Goal: Transaction & Acquisition: Obtain resource

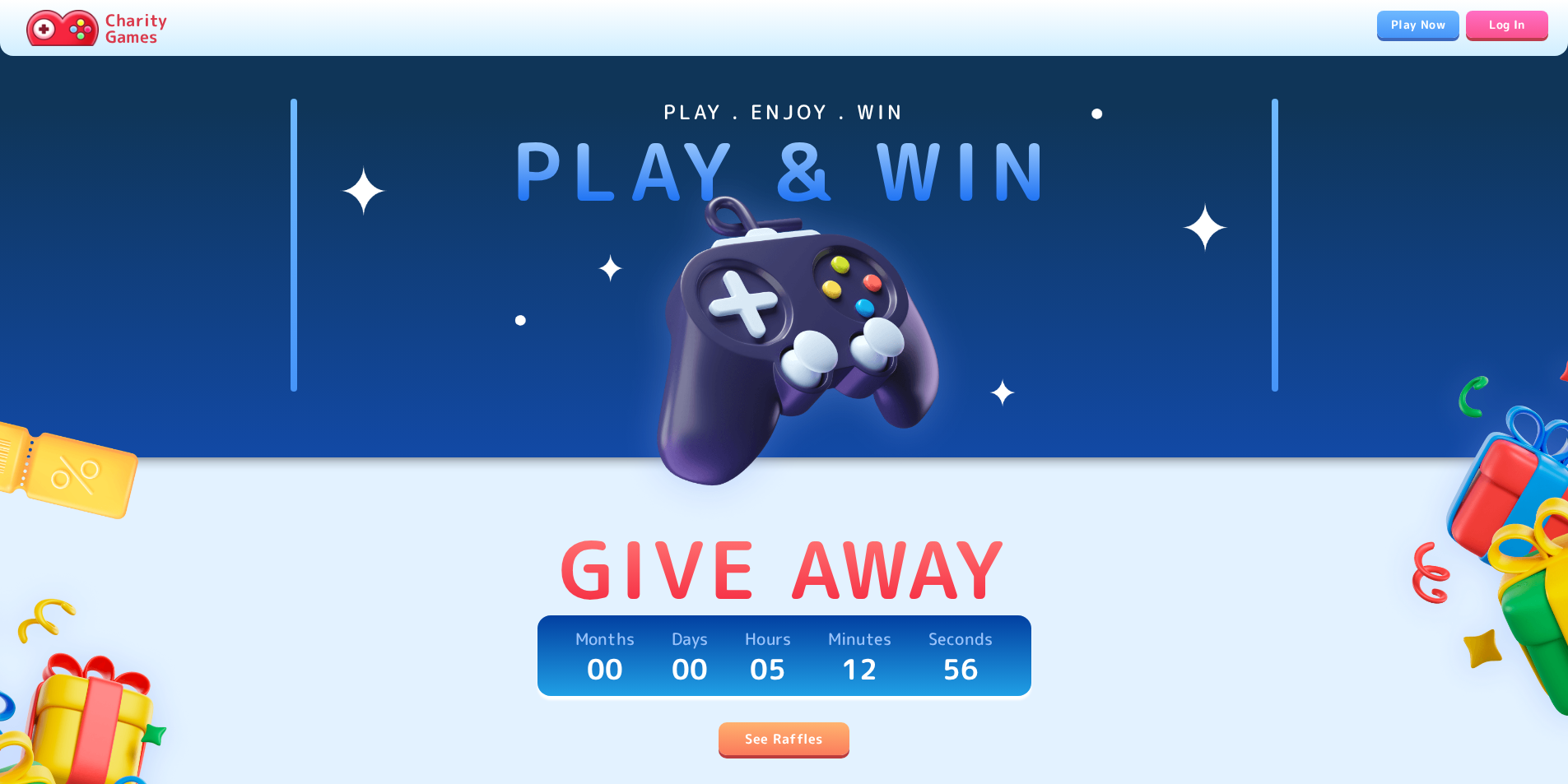
click at [1483, 30] on link "Log In" at bounding box center [1506, 24] width 83 height 28
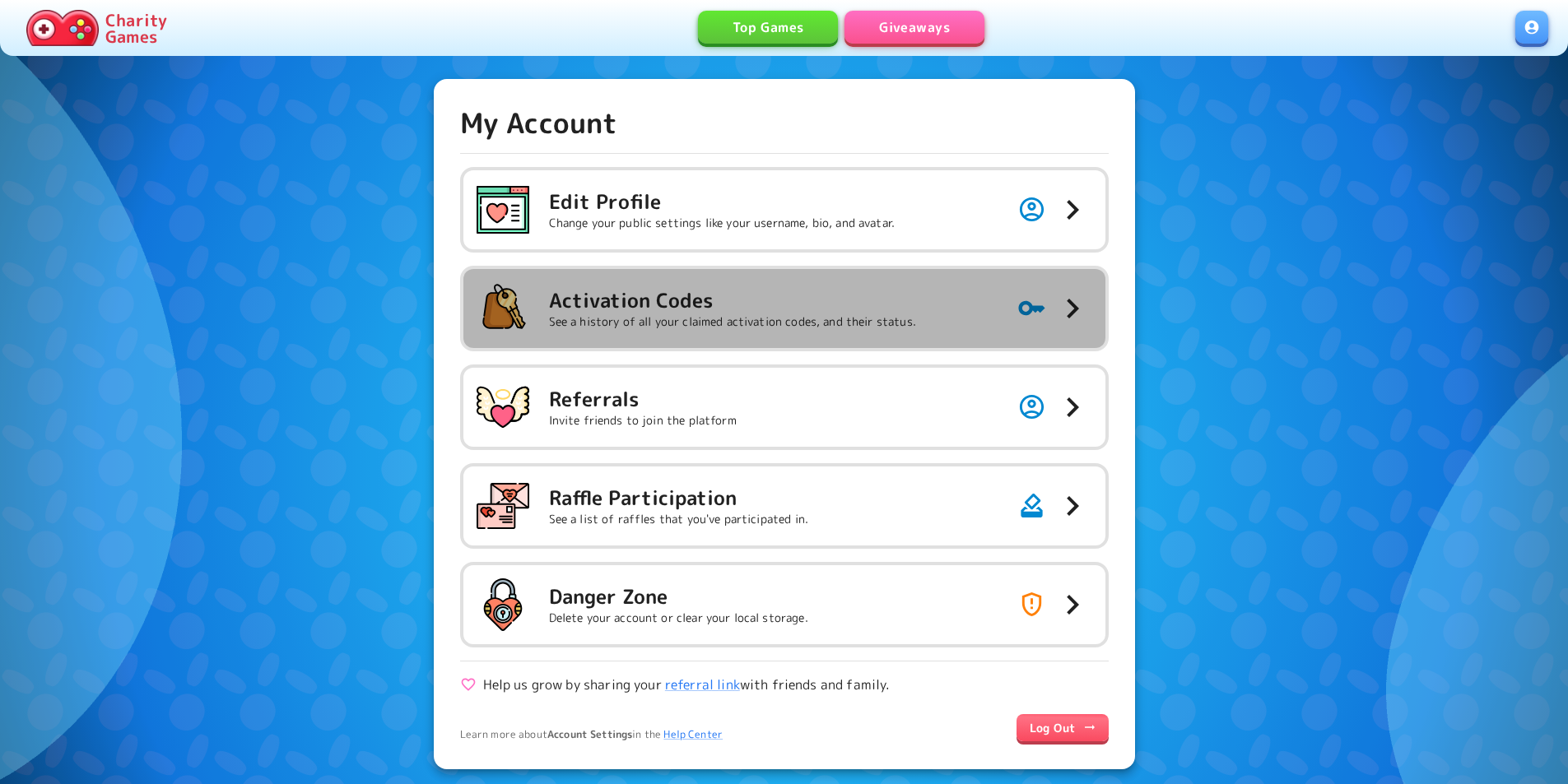
click at [800, 330] on div "Activation Codes See a history of all your claimed activation codes, and their …" at bounding box center [696, 308] width 440 height 52
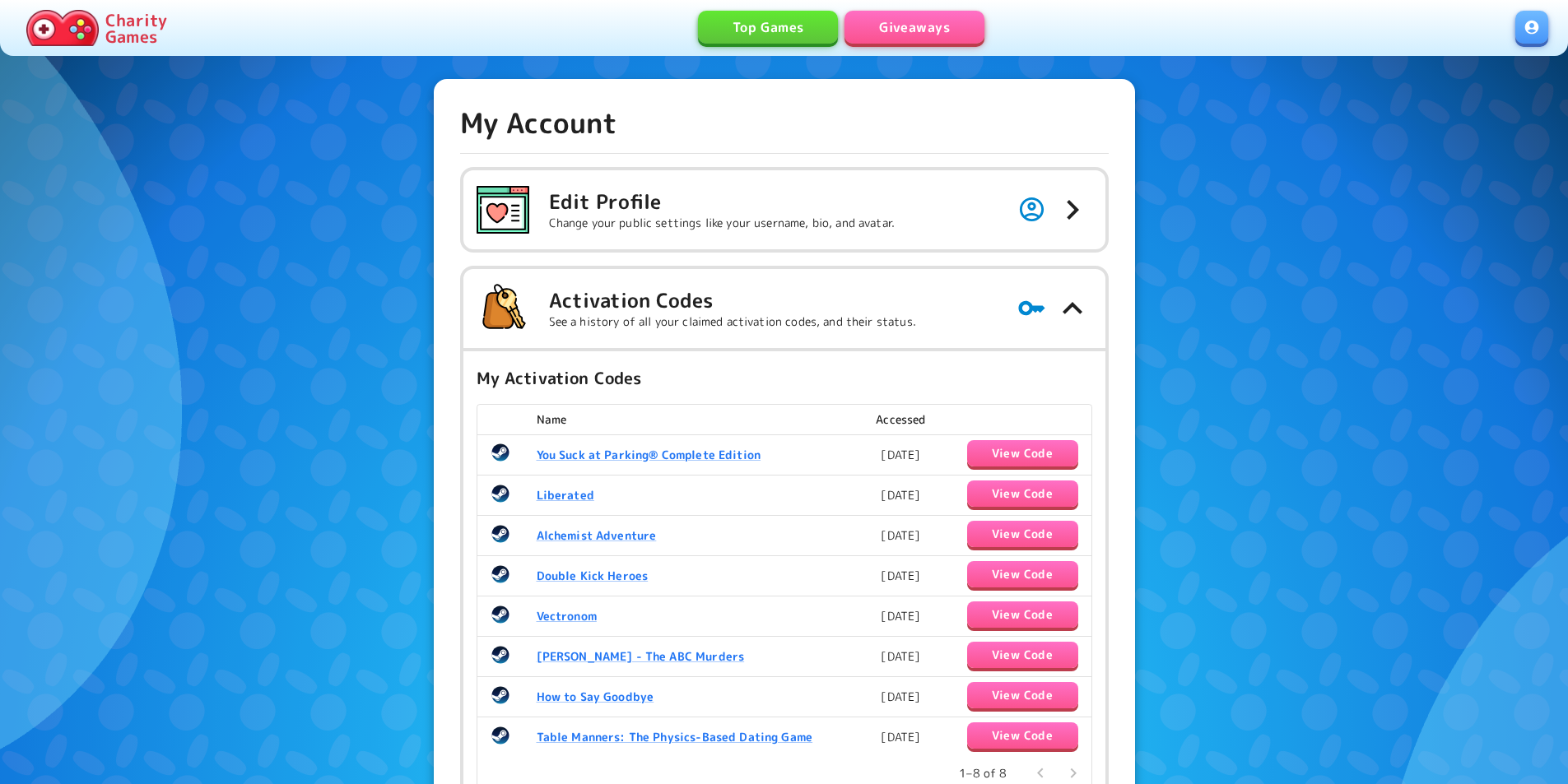
click at [922, 34] on link "Giveaways" at bounding box center [914, 27] width 140 height 33
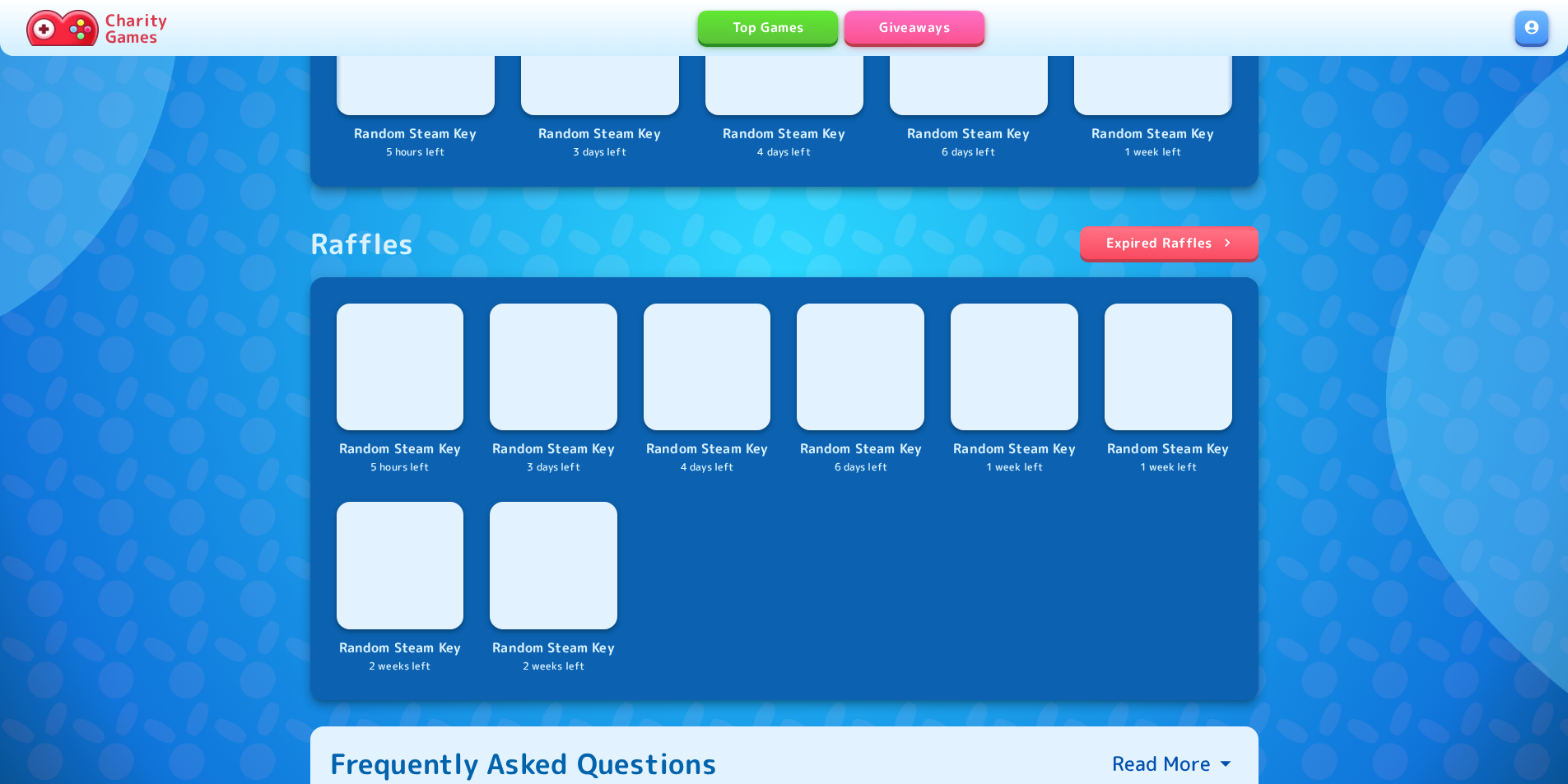
scroll to position [494, 0]
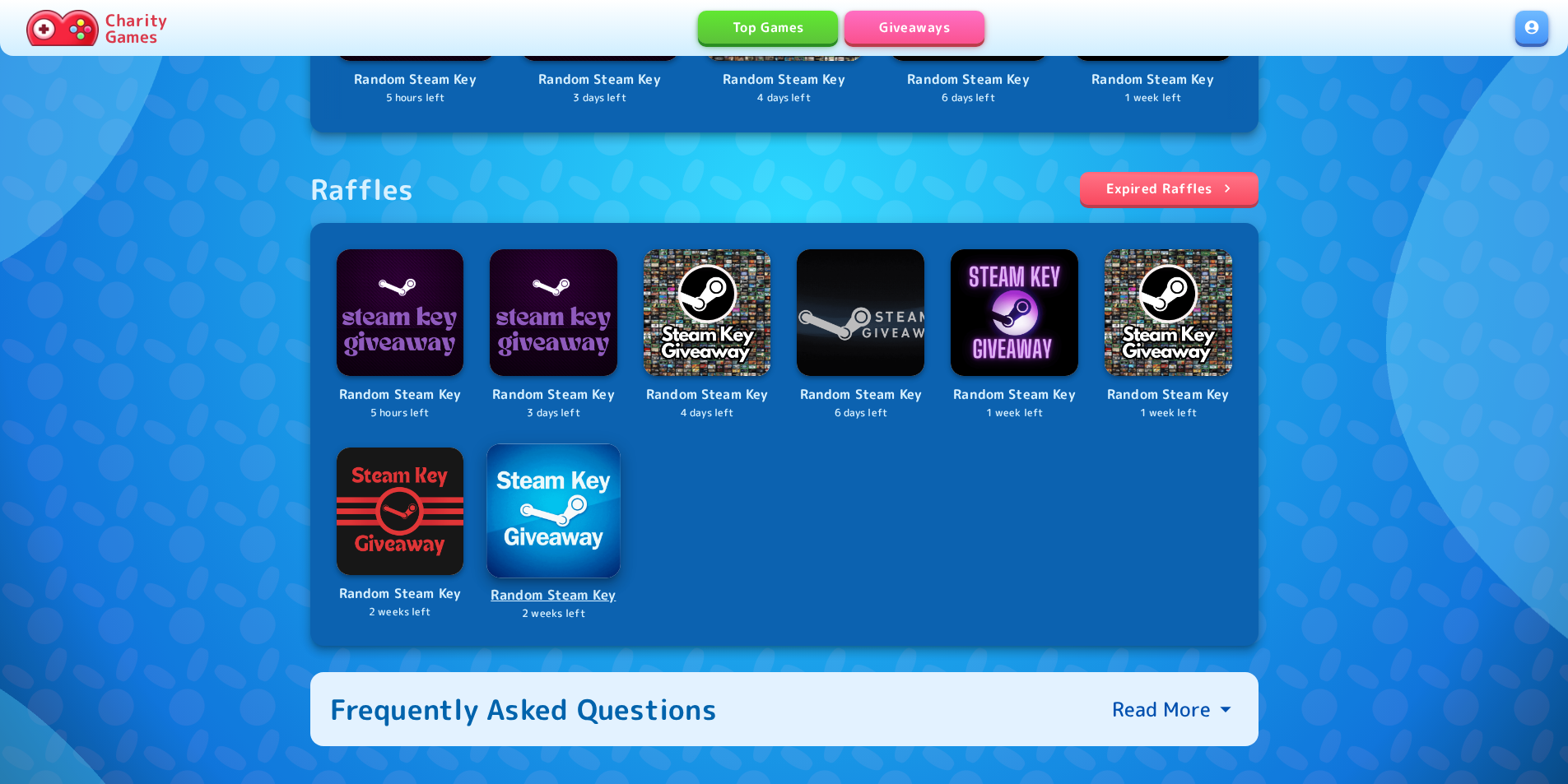
click at [578, 509] on img at bounding box center [553, 510] width 133 height 133
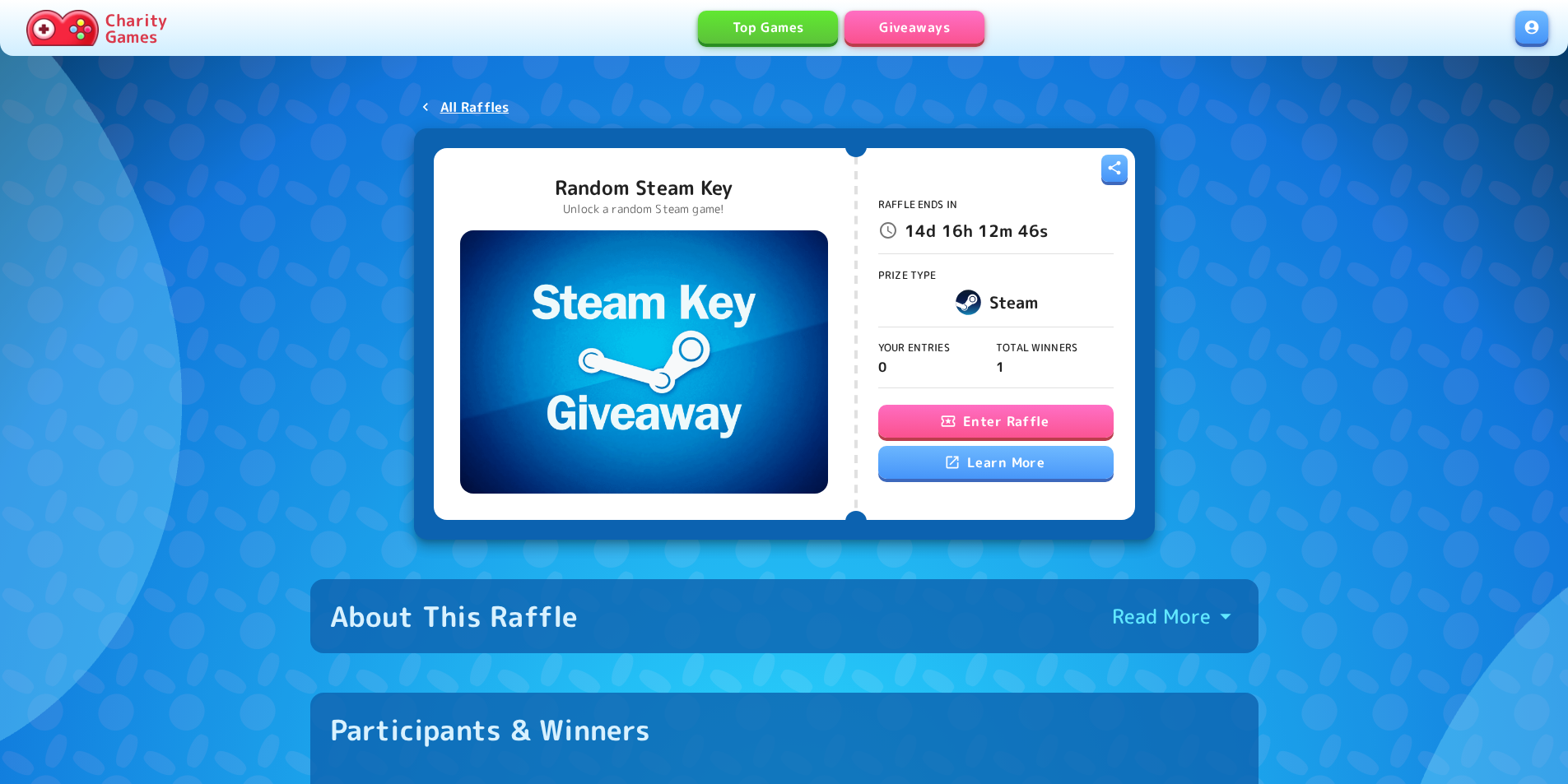
click at [928, 428] on button "Enter Raffle" at bounding box center [996, 420] width 236 height 33
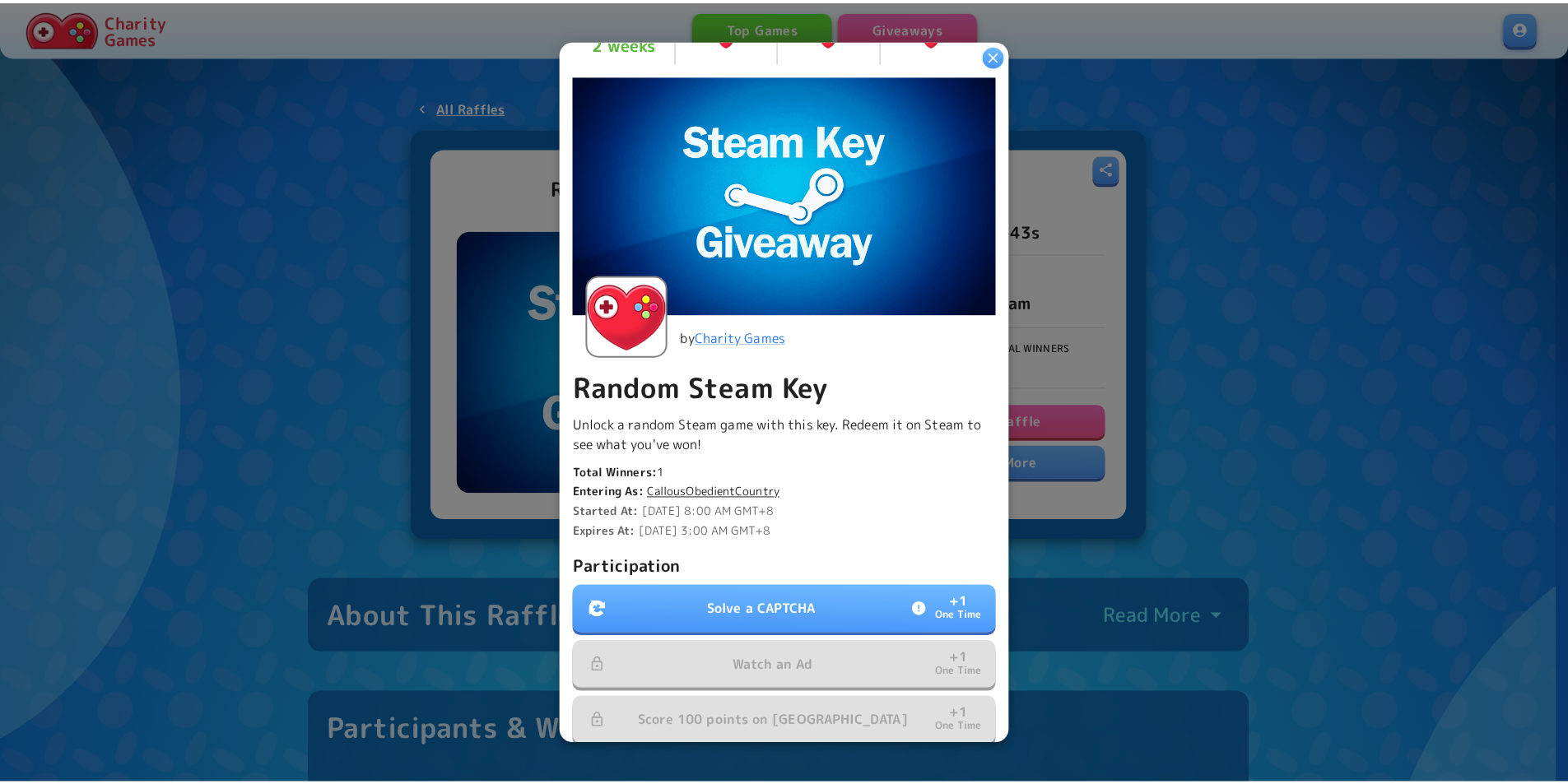
scroll to position [230, 0]
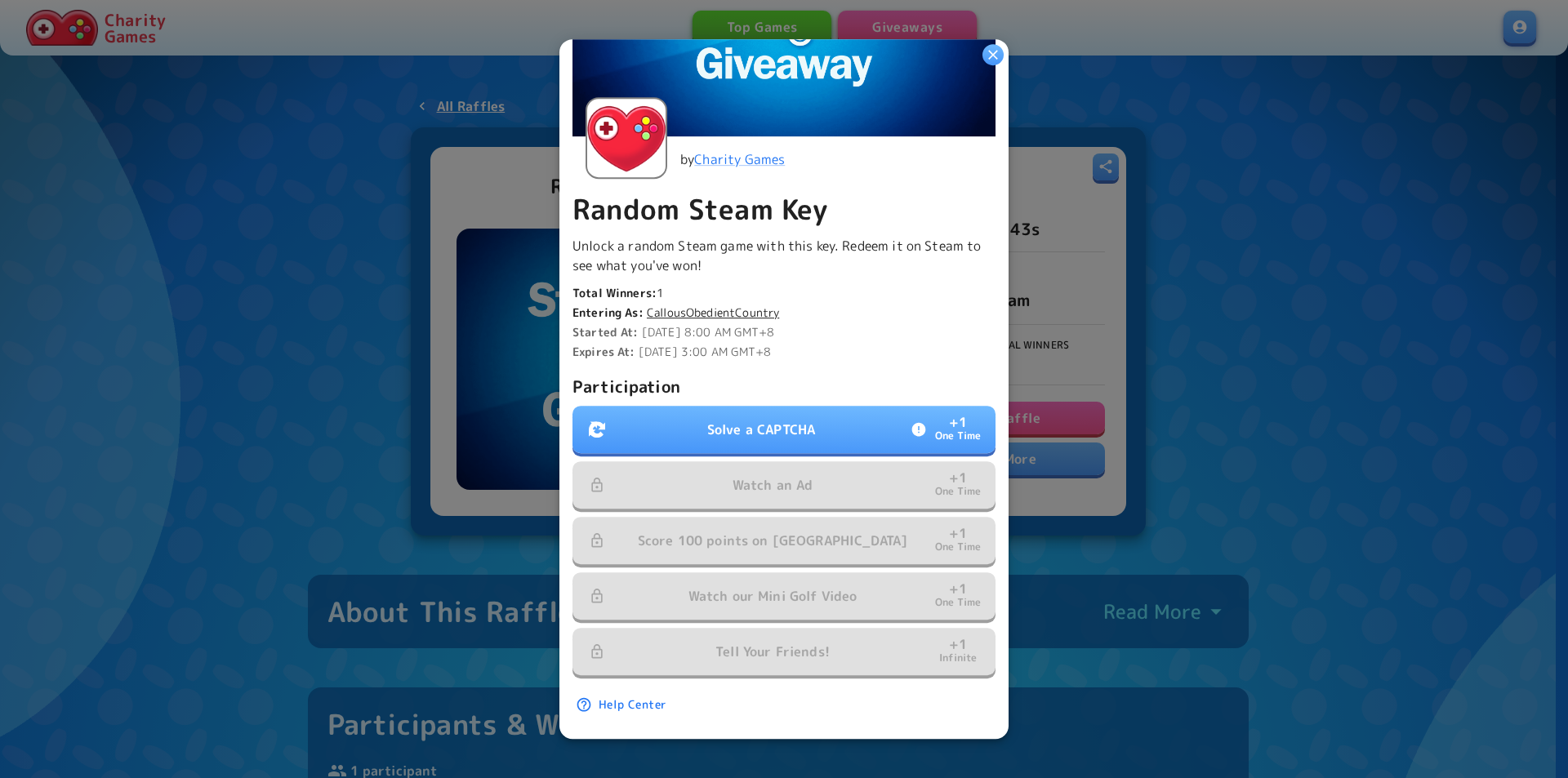
click at [737, 436] on button "Solve a CAPTCHA + 1 One Time" at bounding box center [783, 430] width 423 height 47
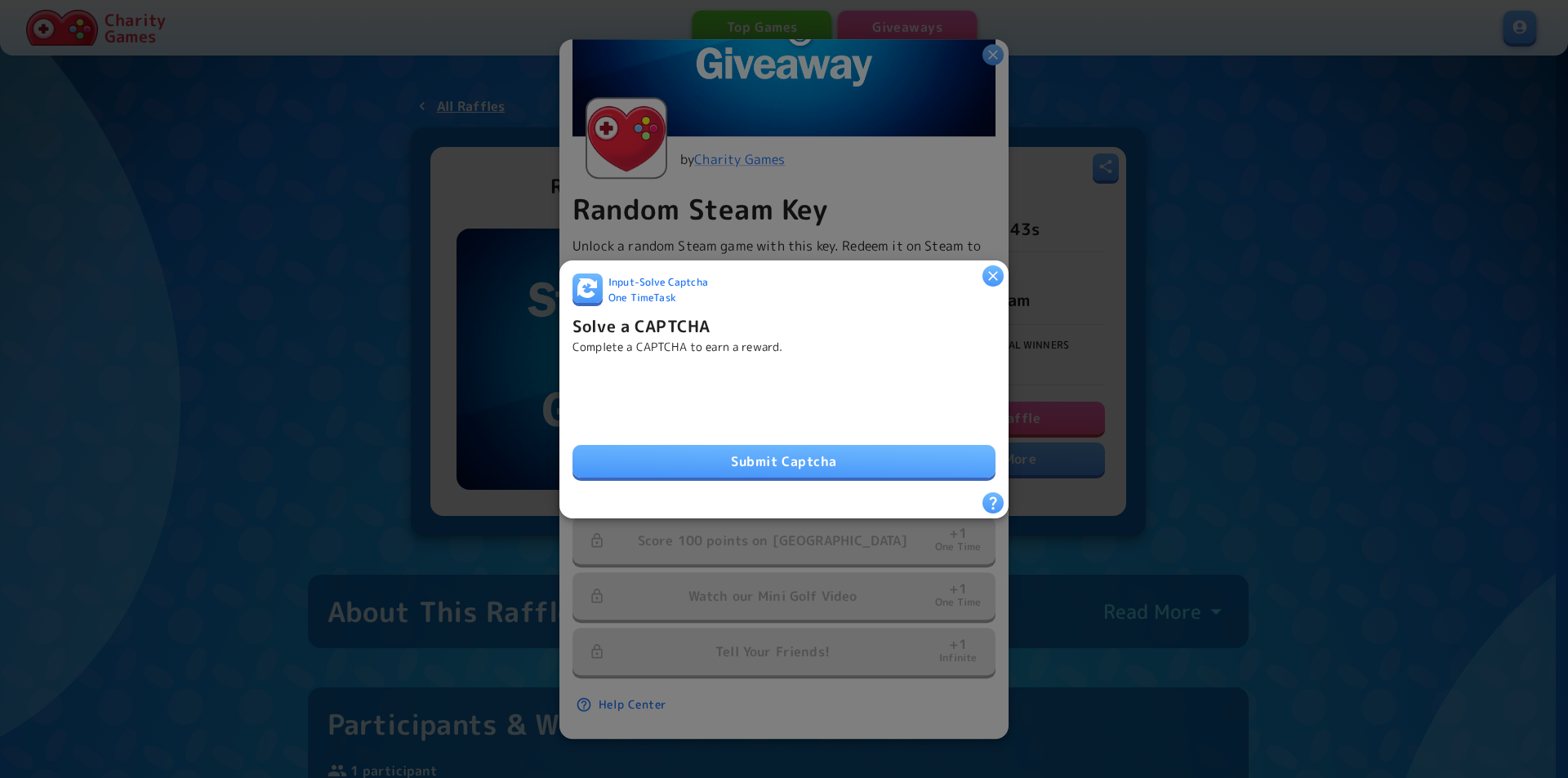
click at [871, 468] on button "Submit Captcha" at bounding box center [783, 461] width 423 height 33
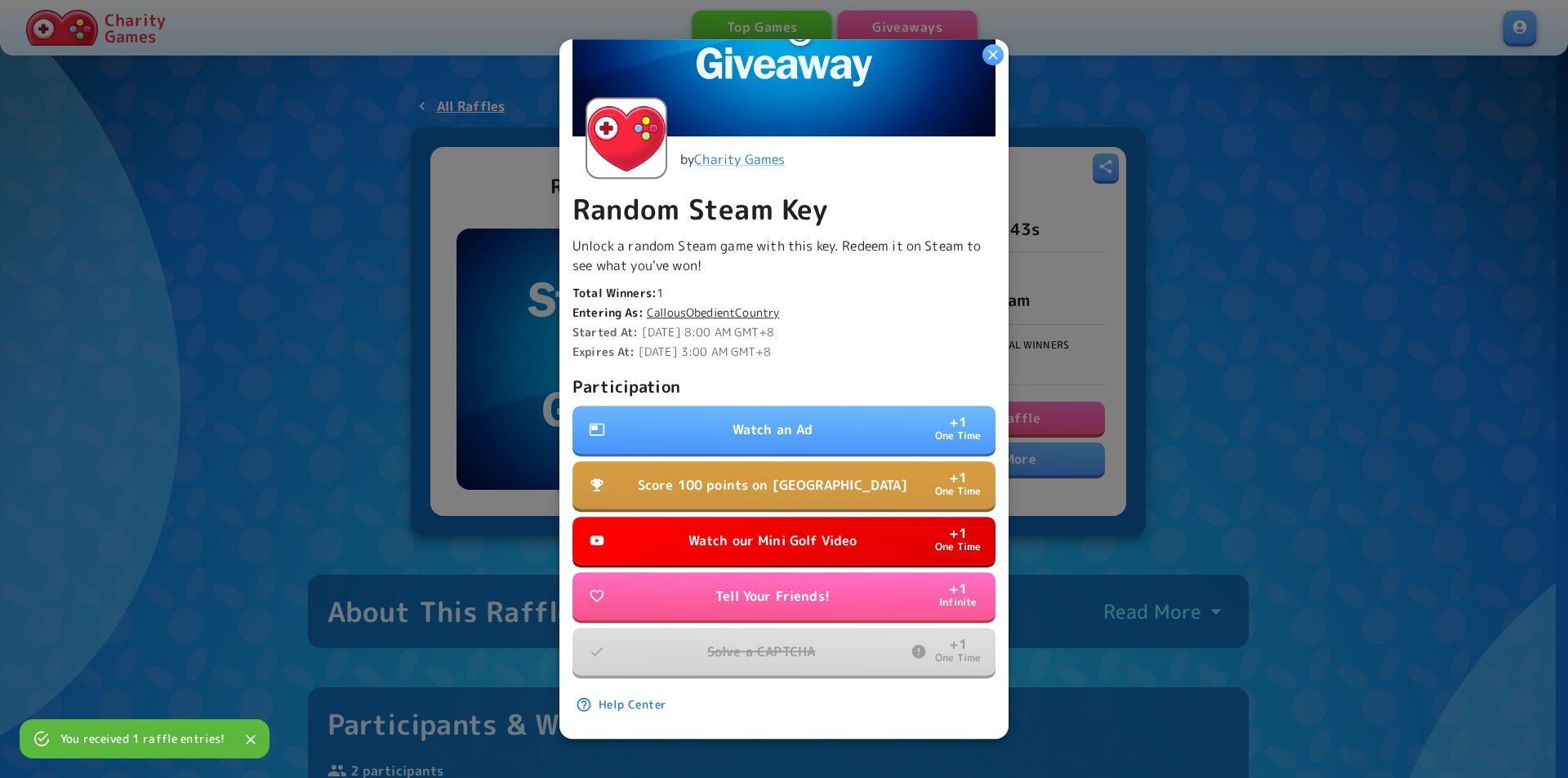
click at [841, 429] on button "Watch an Ad + 1 One Time" at bounding box center [783, 430] width 423 height 47
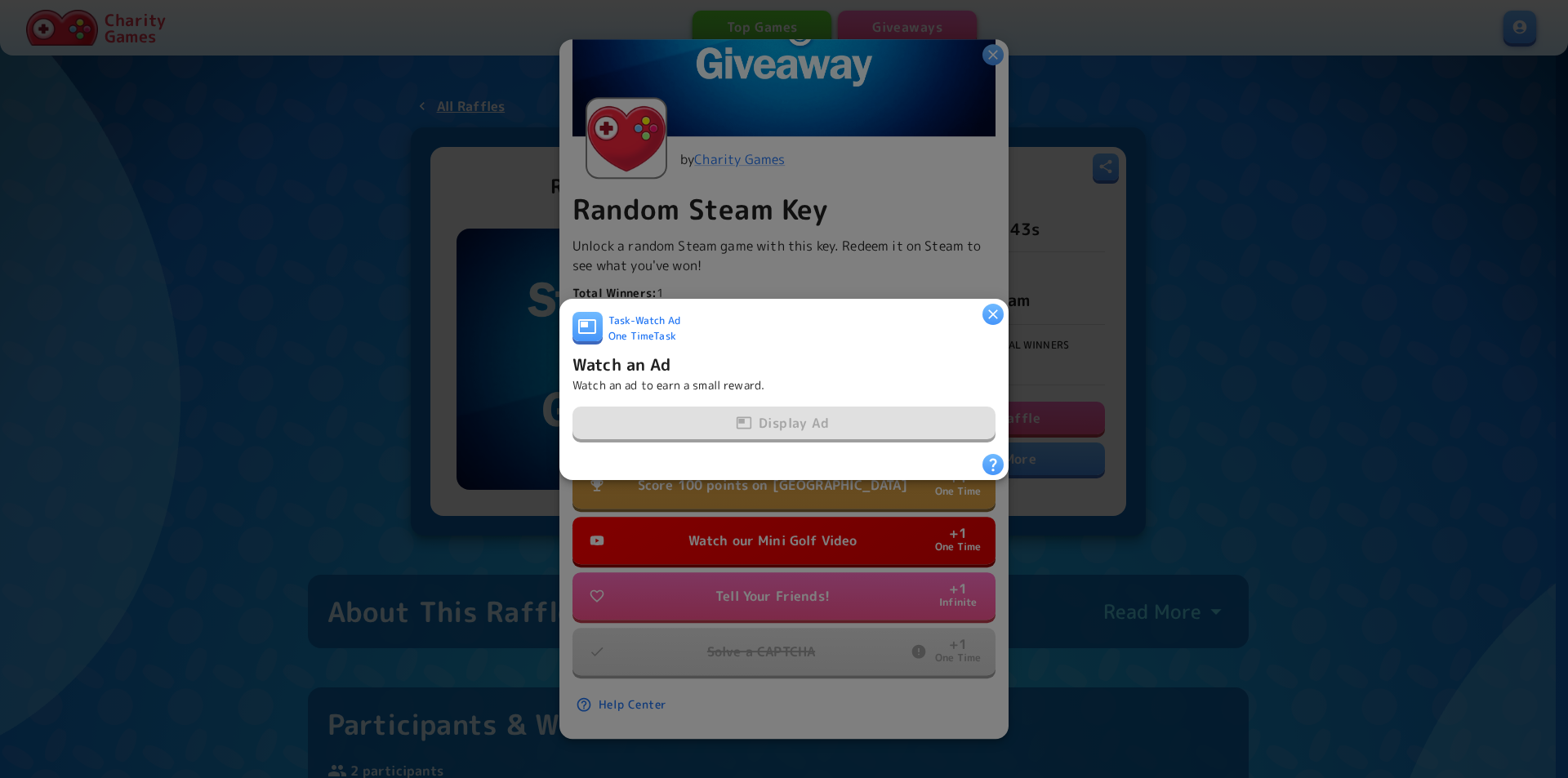
click at [982, 312] on button "button" at bounding box center [992, 313] width 22 height 22
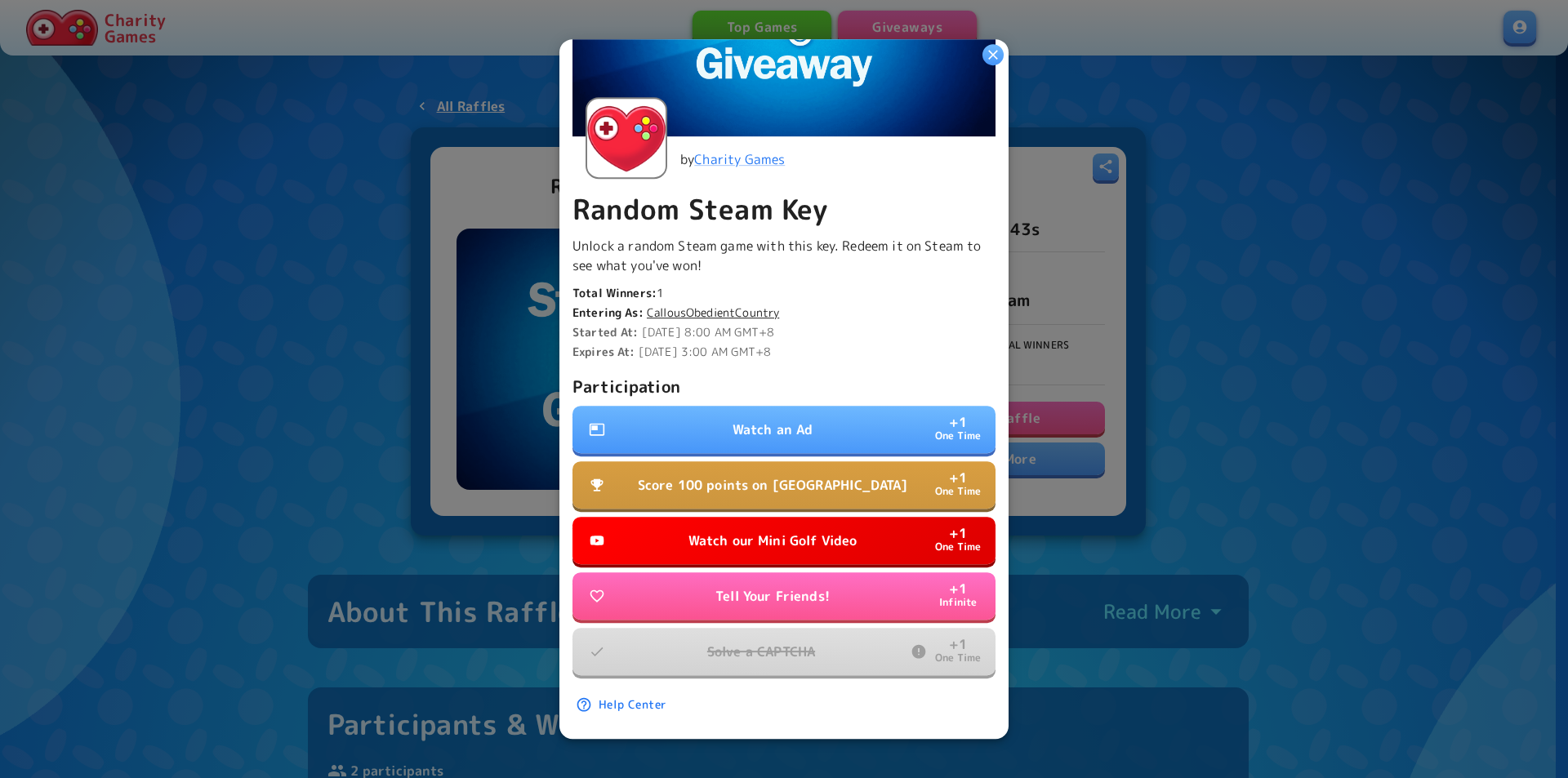
click at [883, 526] on button "Watch our Mini Golf Video + 1 One Time" at bounding box center [783, 541] width 423 height 47
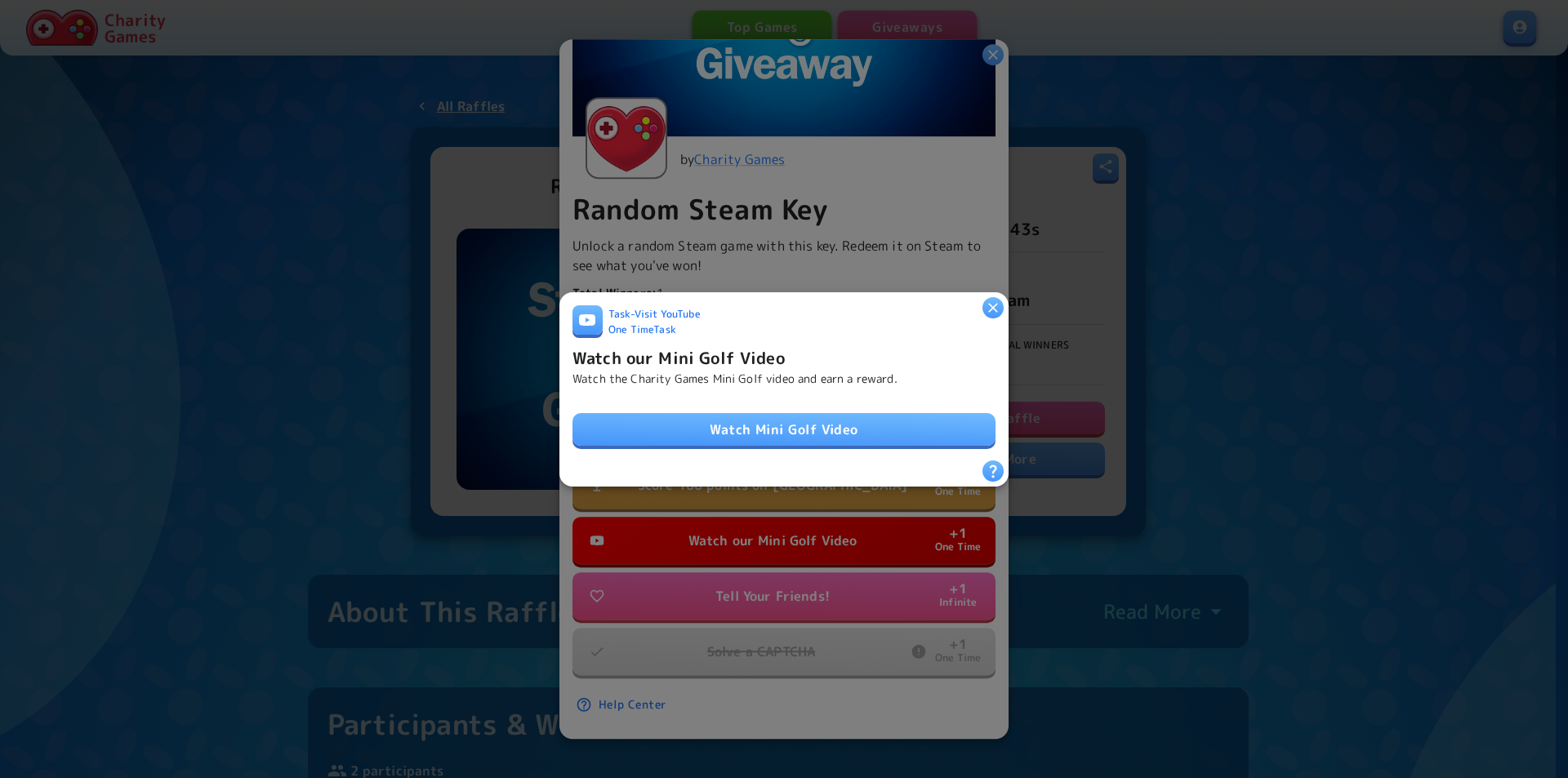
click at [864, 430] on link "Watch Mini Golf Video" at bounding box center [783, 429] width 423 height 33
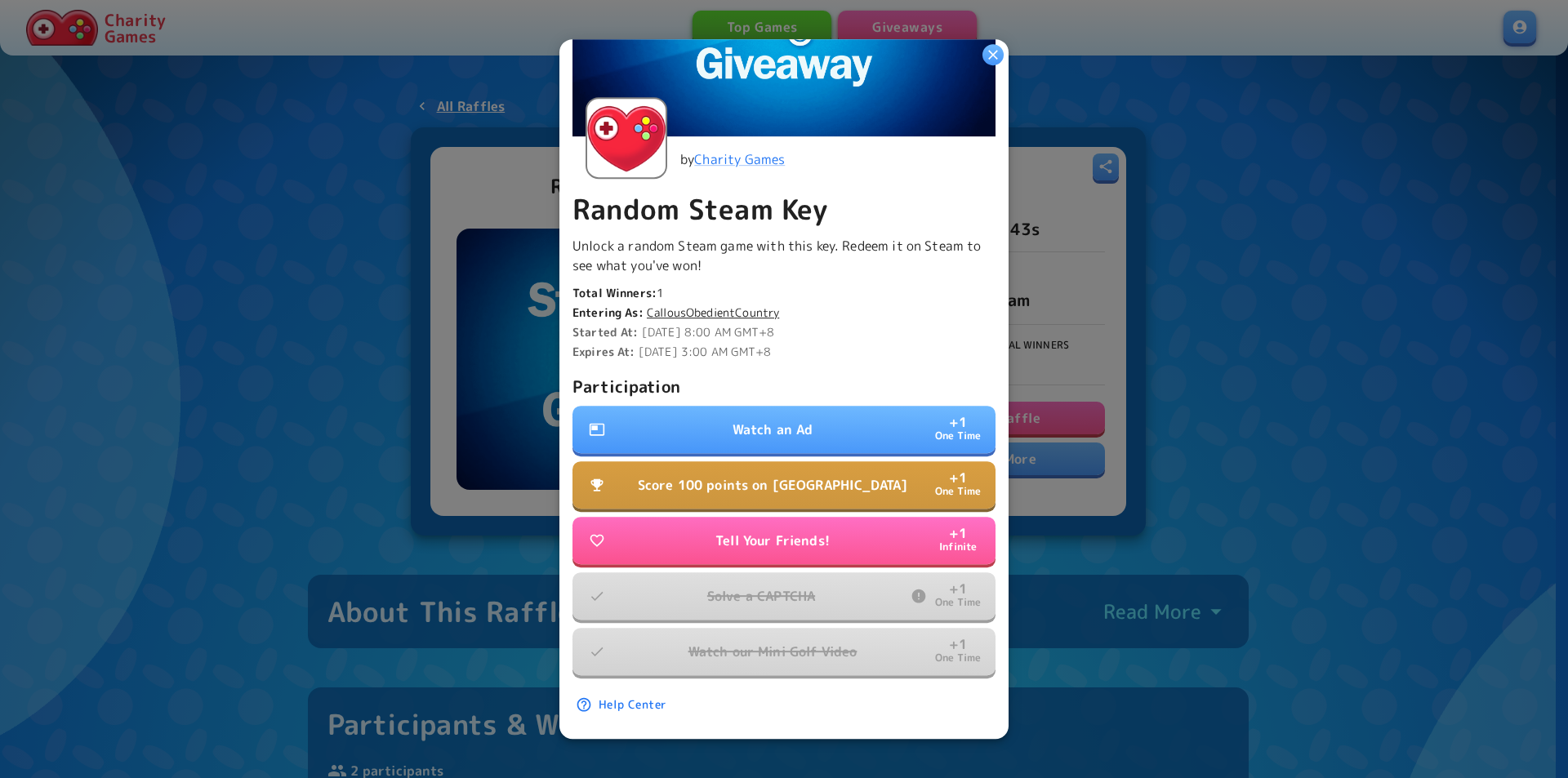
click at [853, 483] on button "Score 100 points on Tall Tower + 1 One Time" at bounding box center [783, 485] width 423 height 47
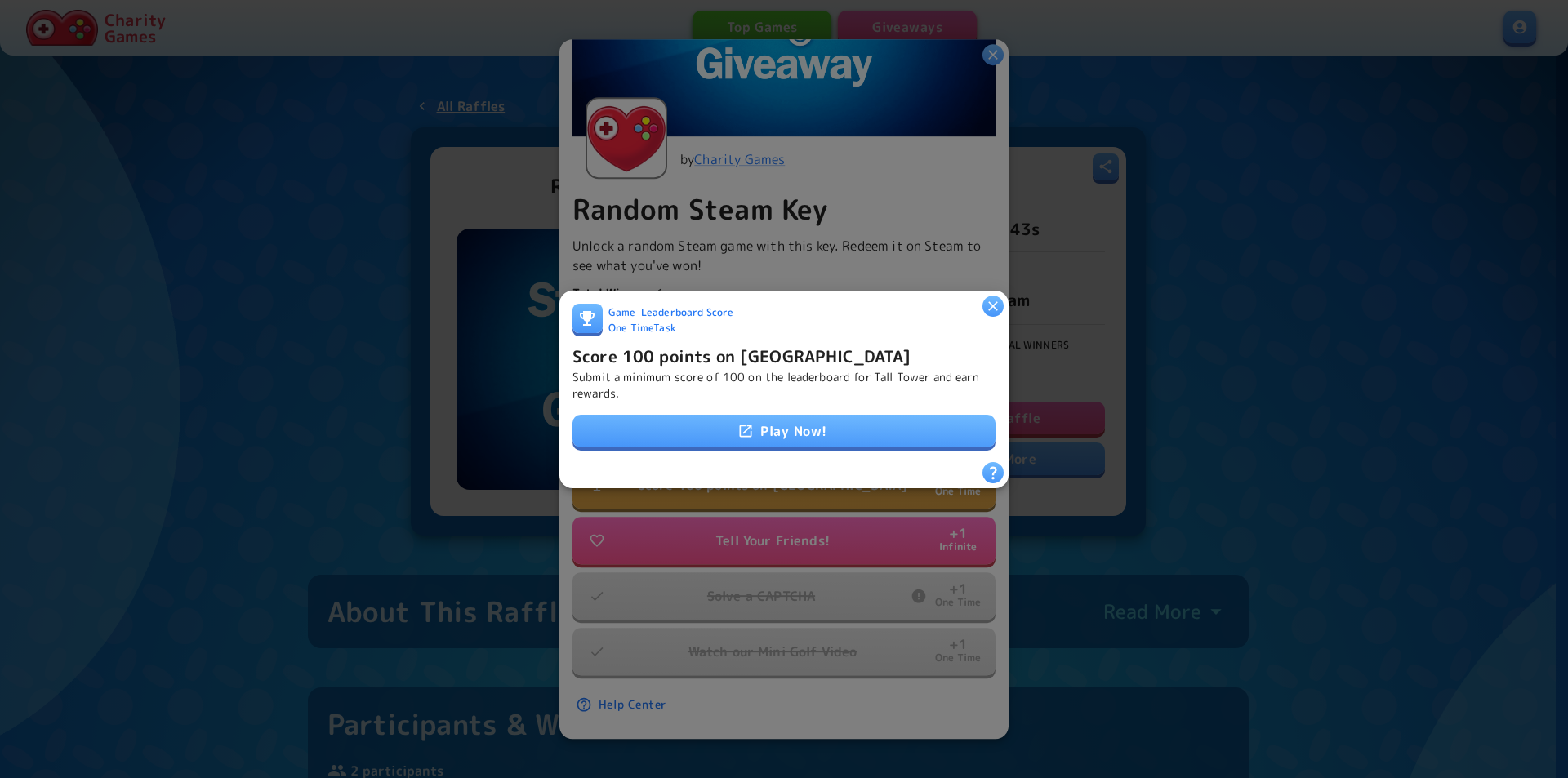
click at [829, 425] on link "Play Now!" at bounding box center [783, 430] width 423 height 33
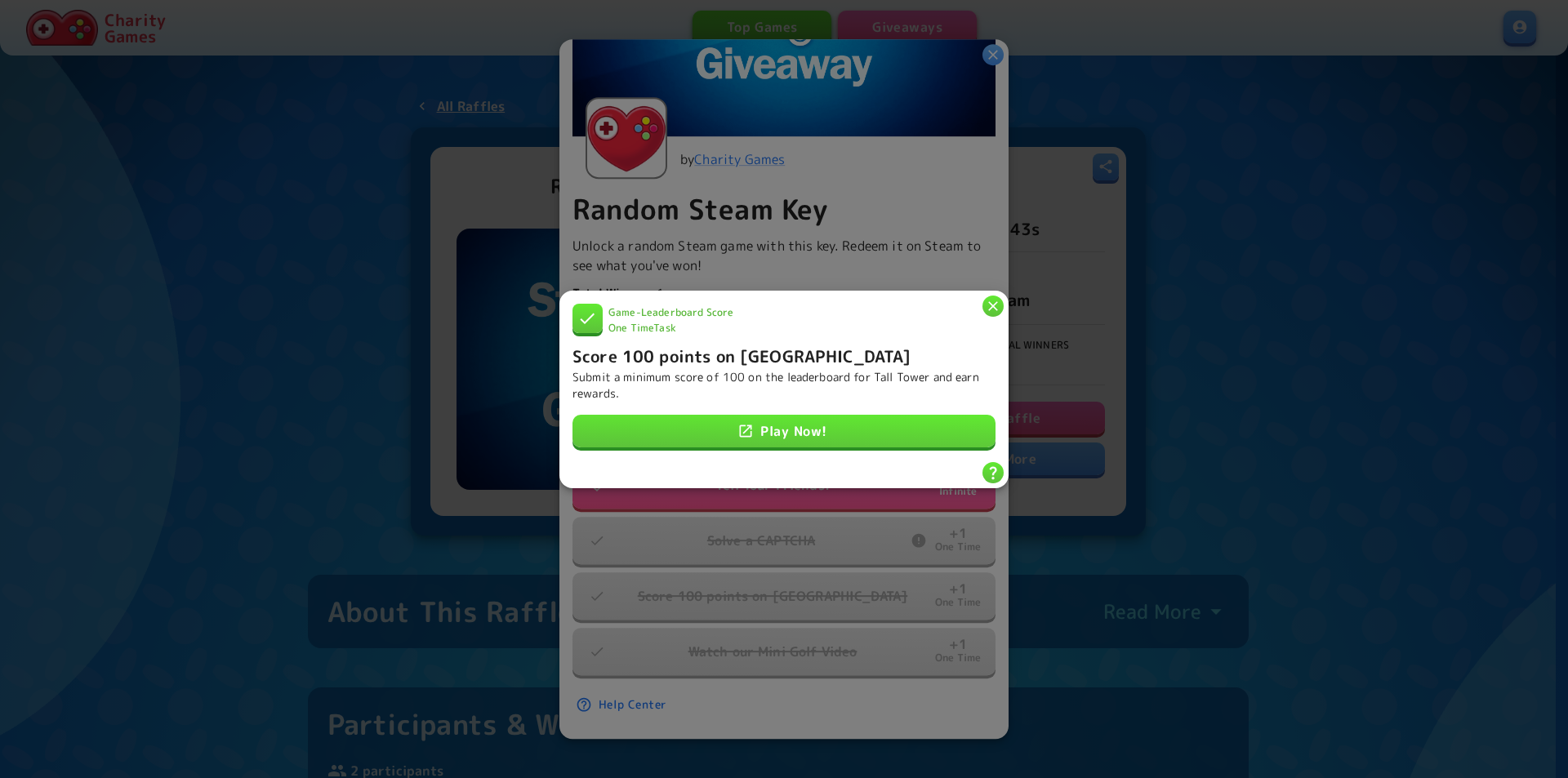
click at [993, 302] on icon "button" at bounding box center [992, 304] width 16 height 16
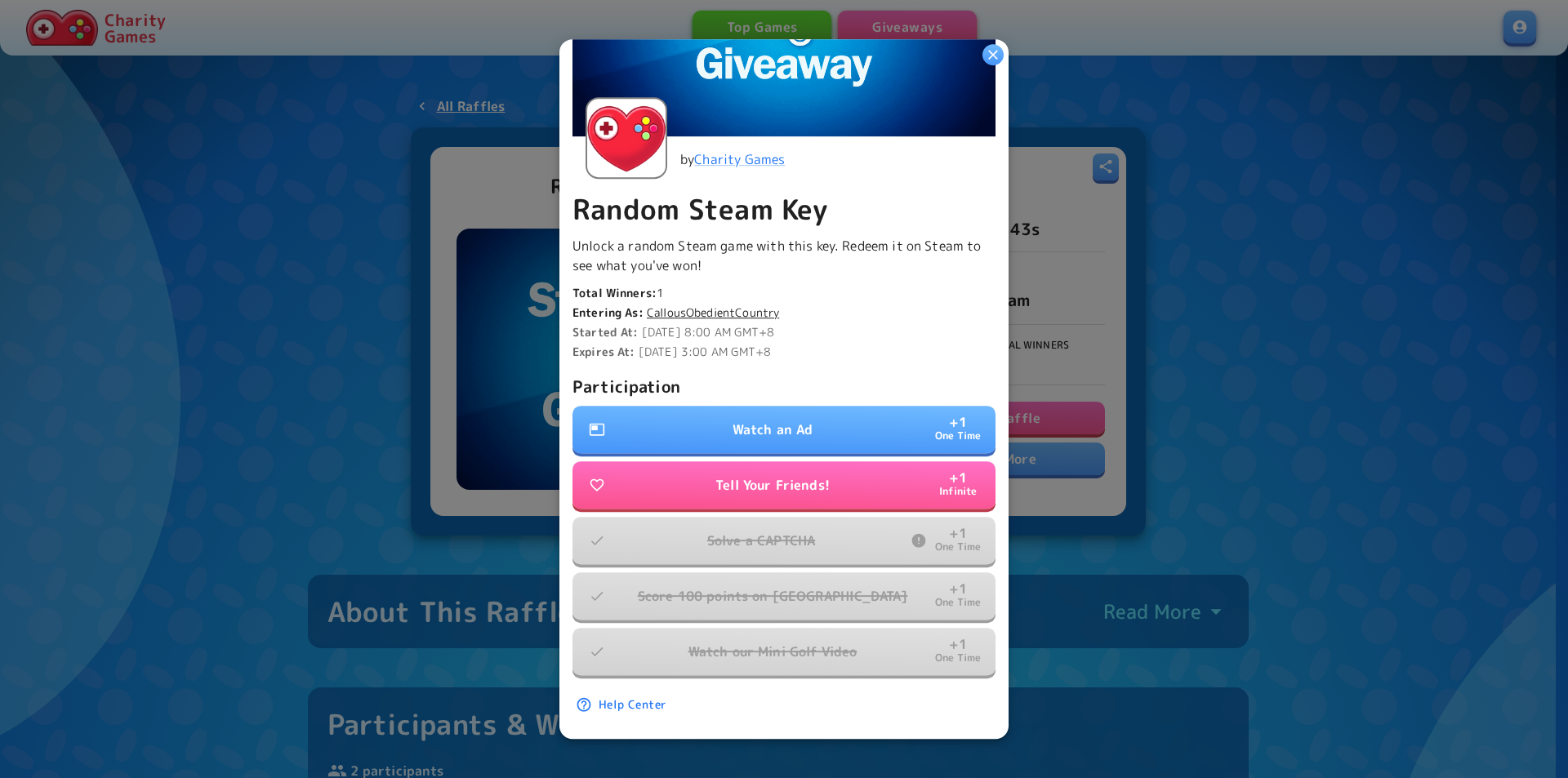
click at [933, 431] on div "+ 1 One Time" at bounding box center [957, 430] width 49 height 34
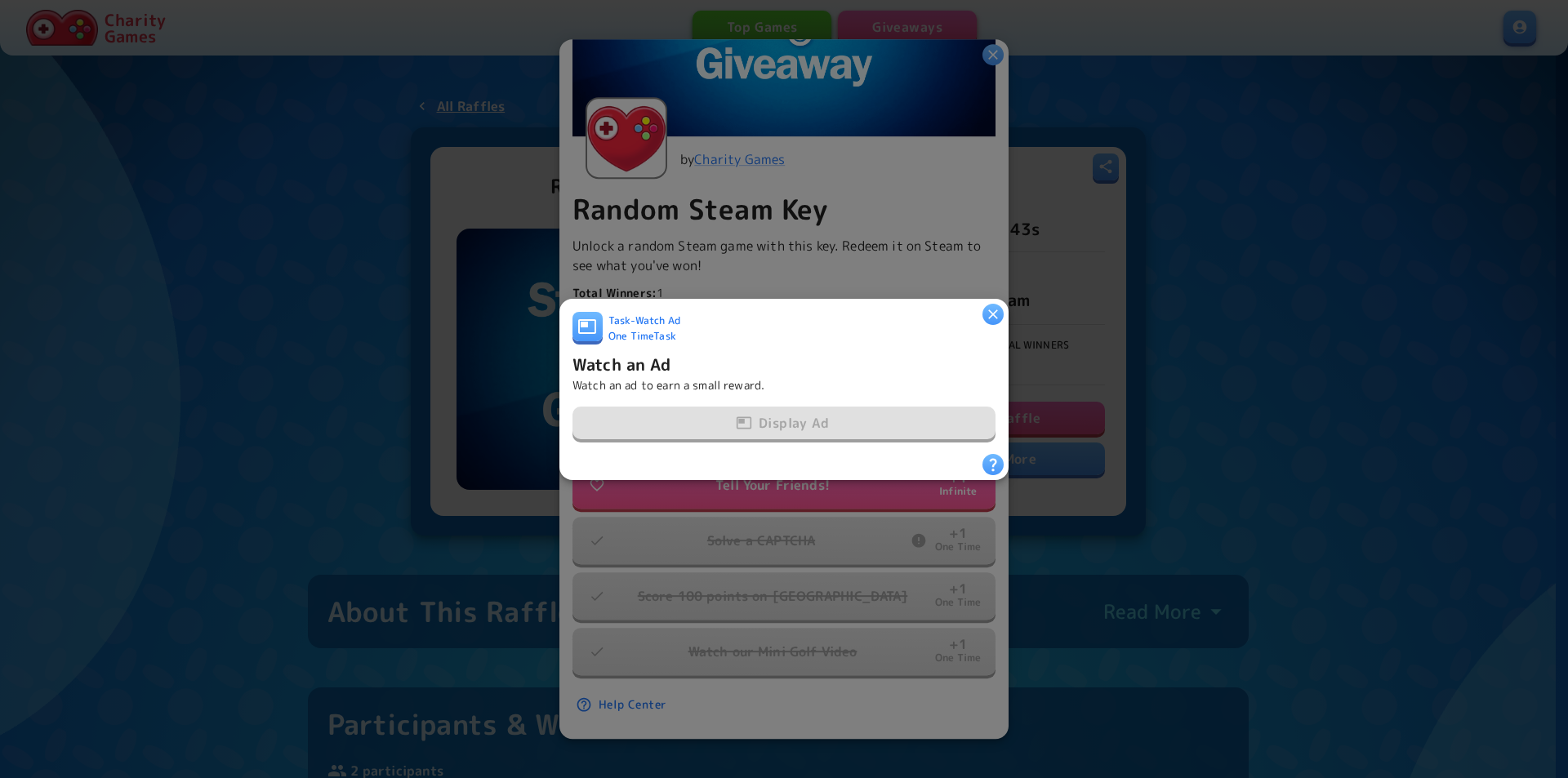
click at [992, 313] on icon "button" at bounding box center [992, 313] width 16 height 16
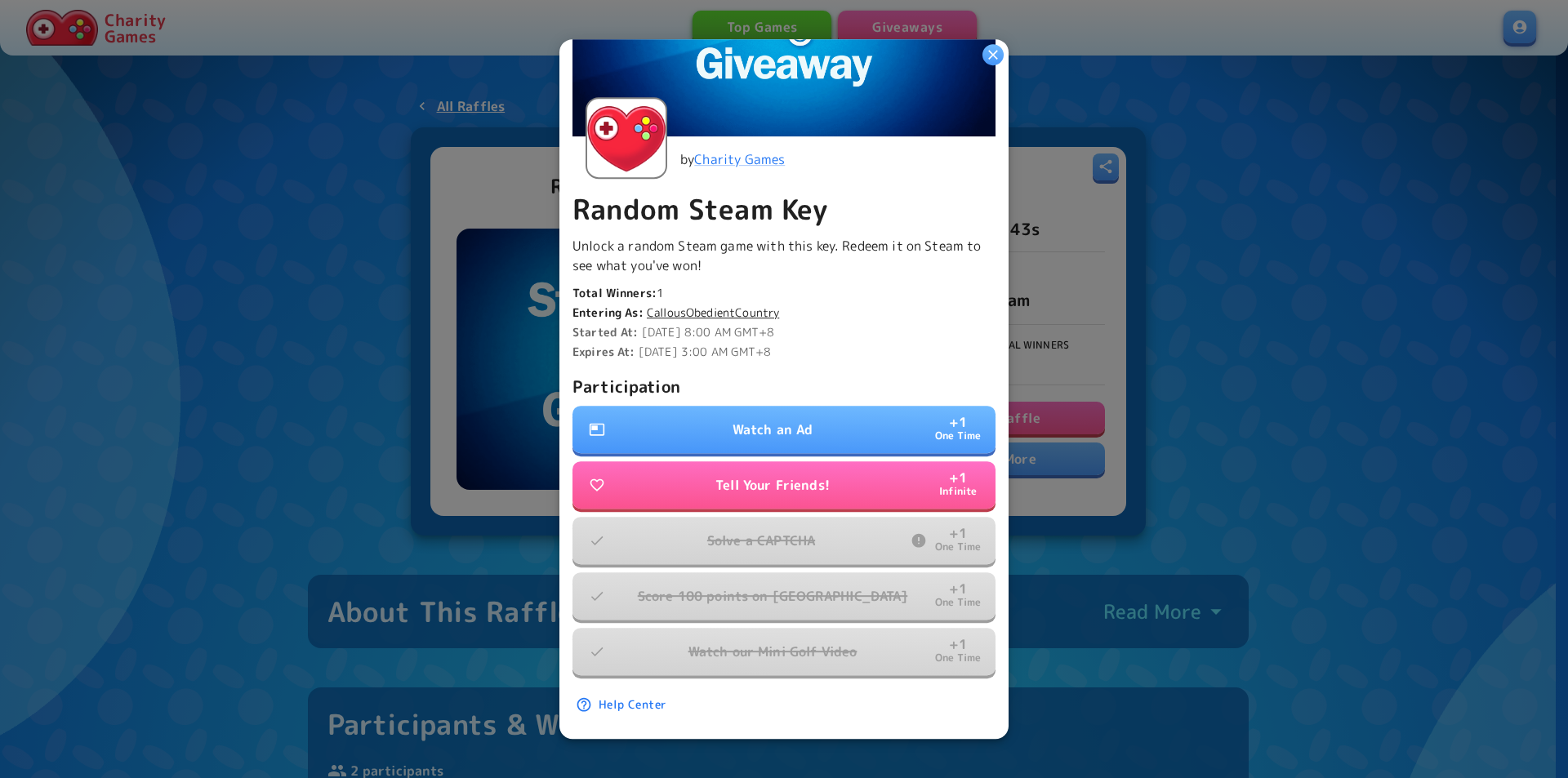
click at [997, 55] on icon "button" at bounding box center [992, 54] width 16 height 16
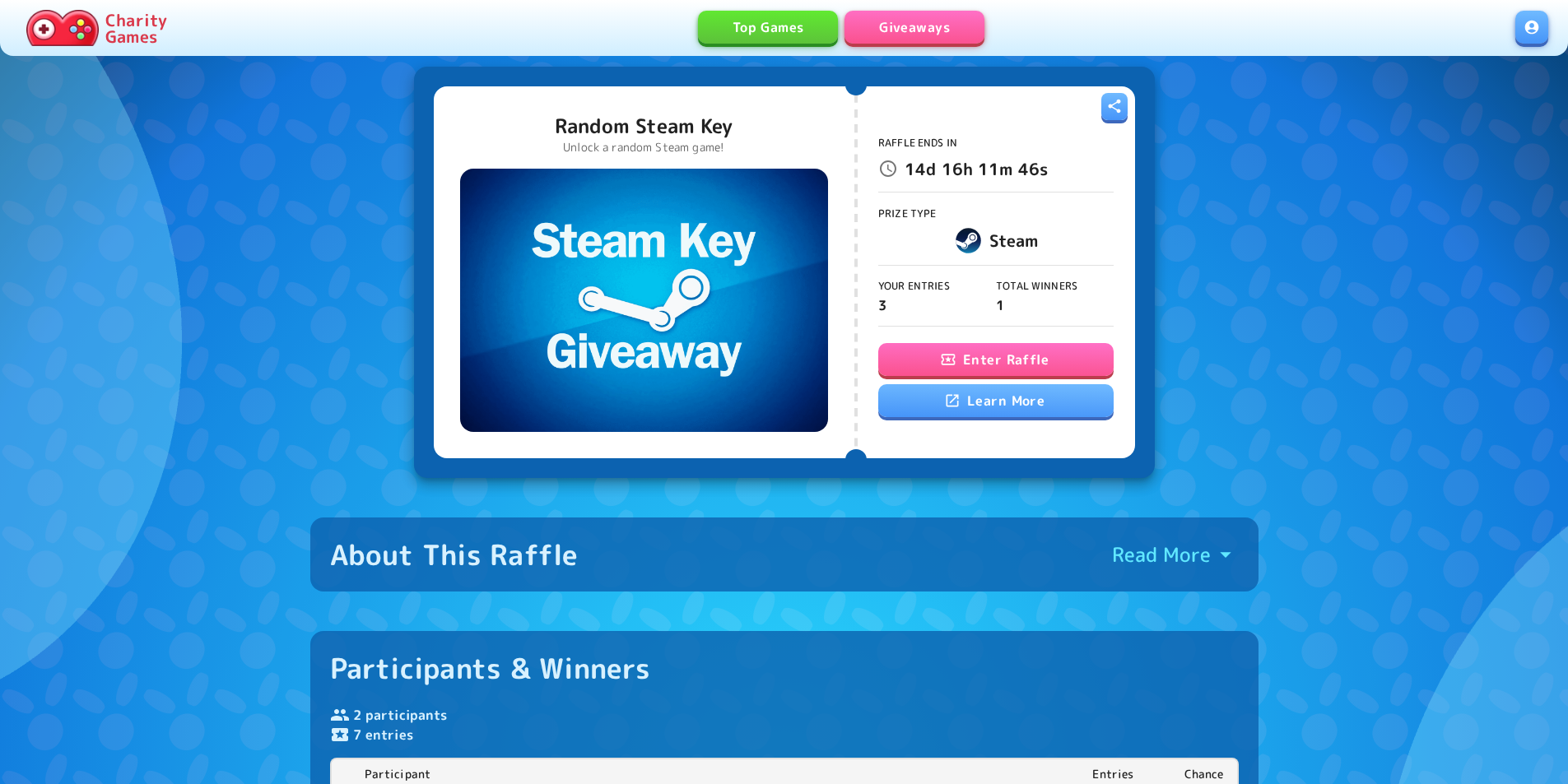
scroll to position [329, 0]
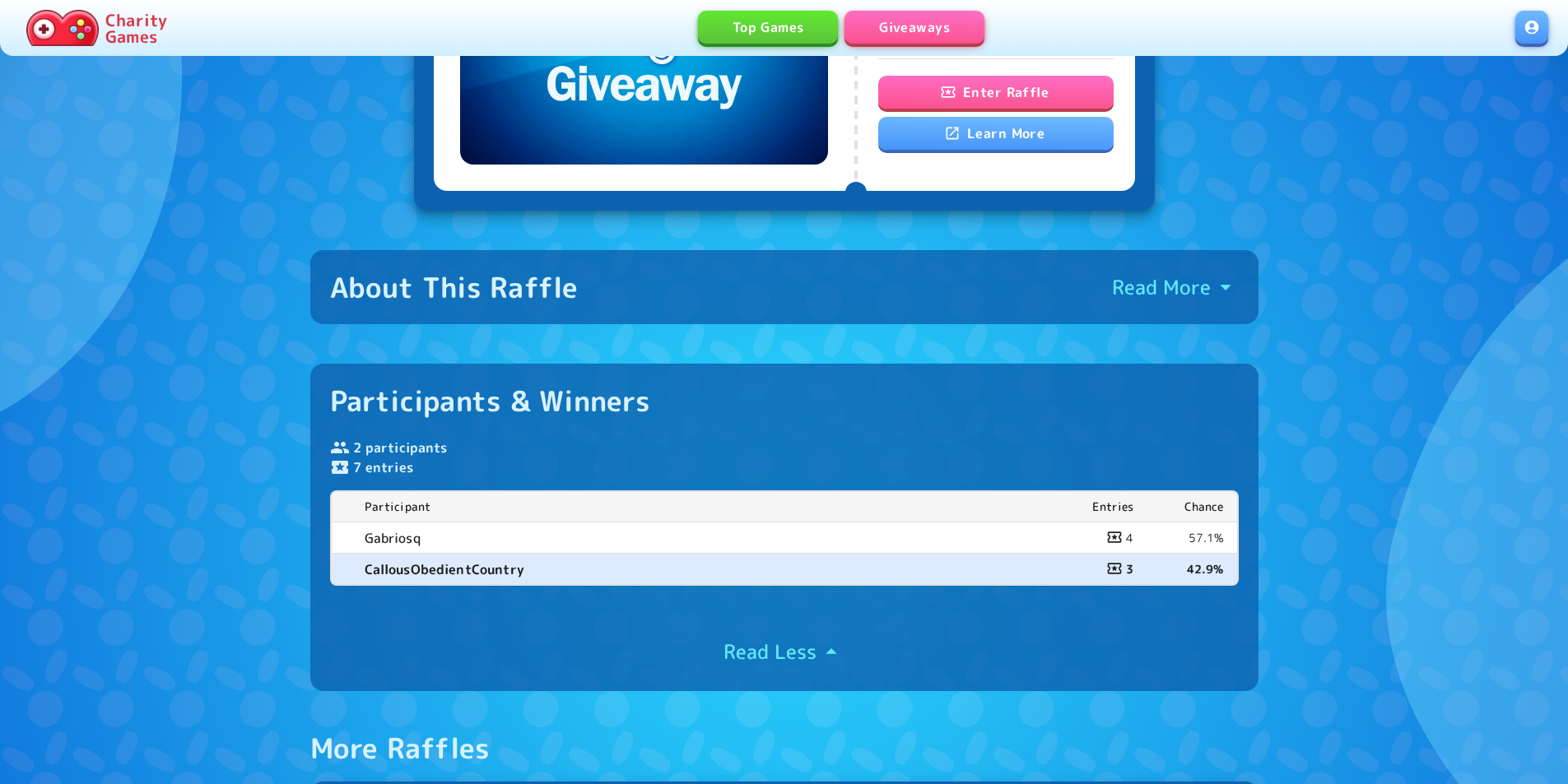
click at [860, 292] on div "About This Raffle Read More" at bounding box center [784, 287] width 909 height 34
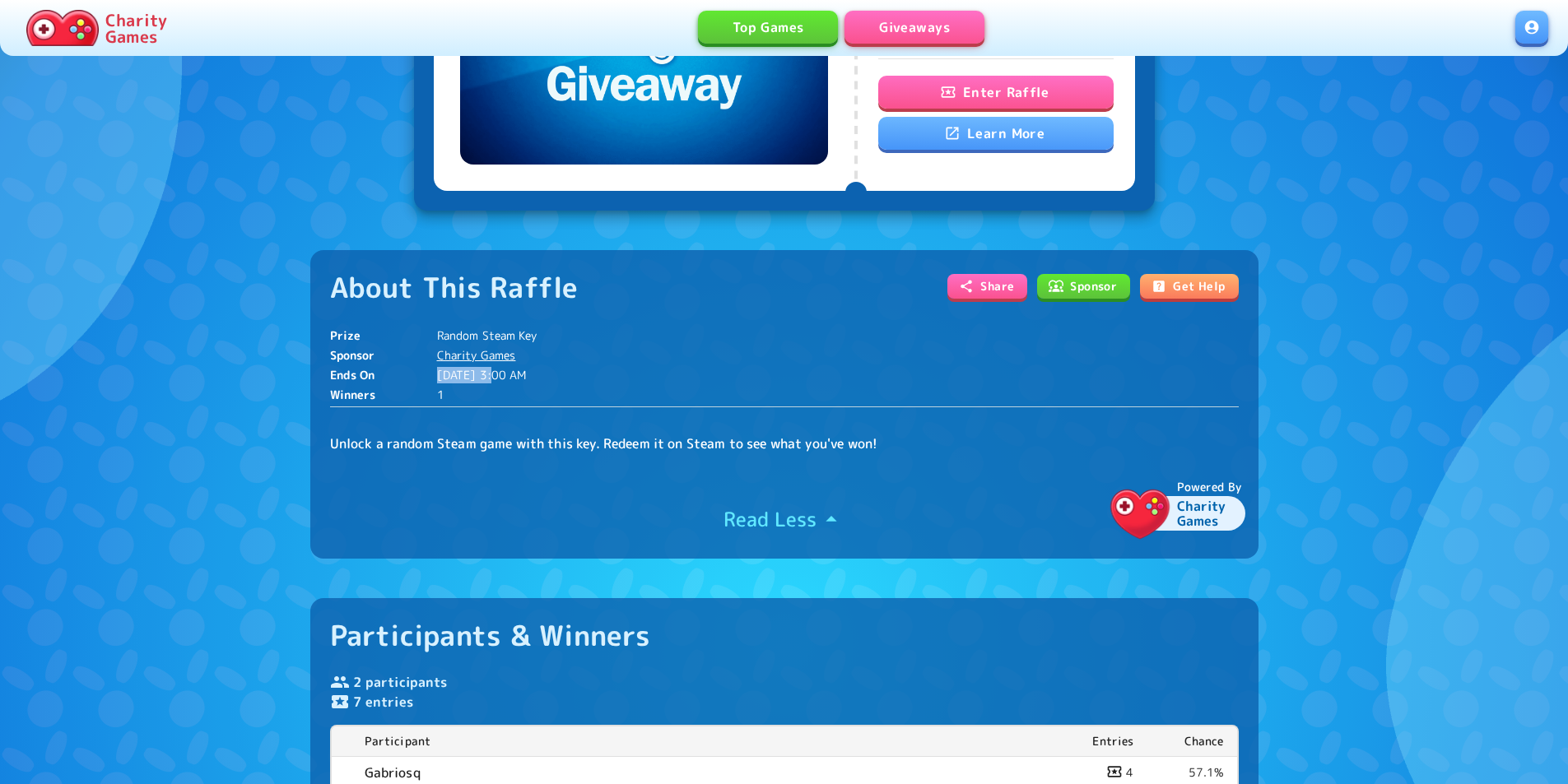
drag, startPoint x: 497, startPoint y: 376, endPoint x: 435, endPoint y: 368, distance: 62.5
click at [435, 368] on div "Ends On 9/11/2025, 3:00 AM" at bounding box center [784, 374] width 909 height 16
copy div "9/11/2025"
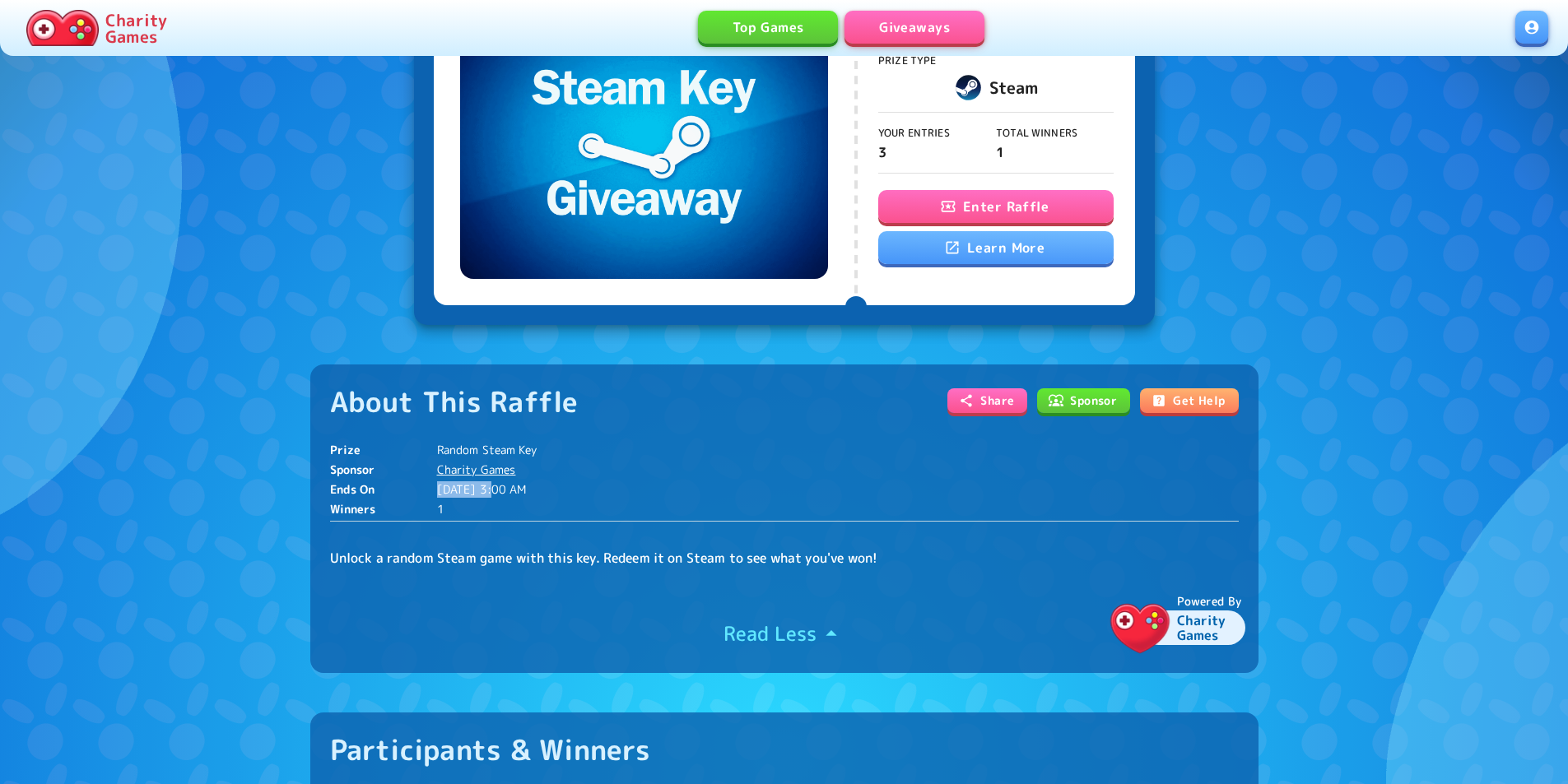
scroll to position [0, 0]
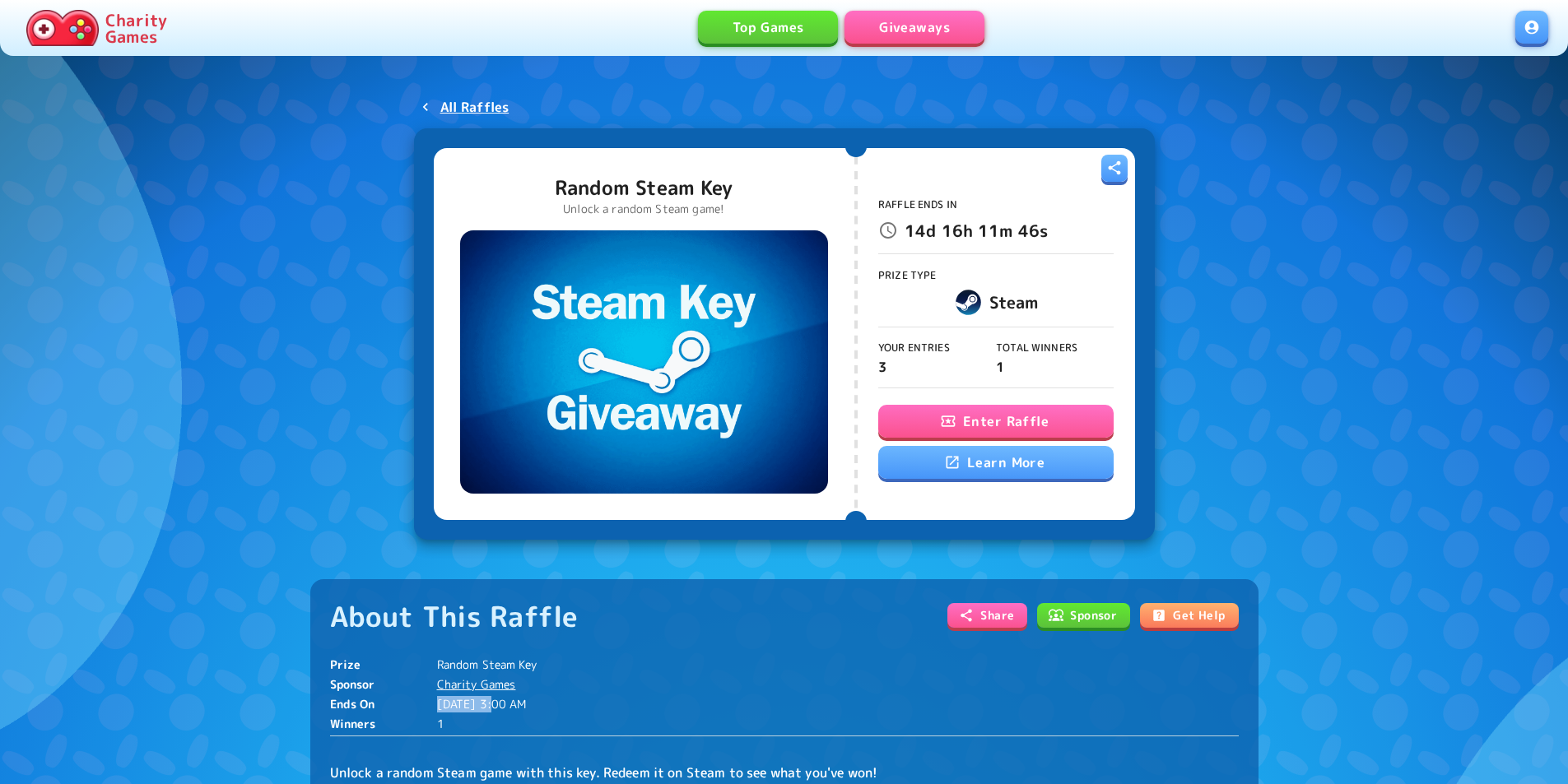
click at [945, 32] on link "Giveaways" at bounding box center [914, 27] width 140 height 33
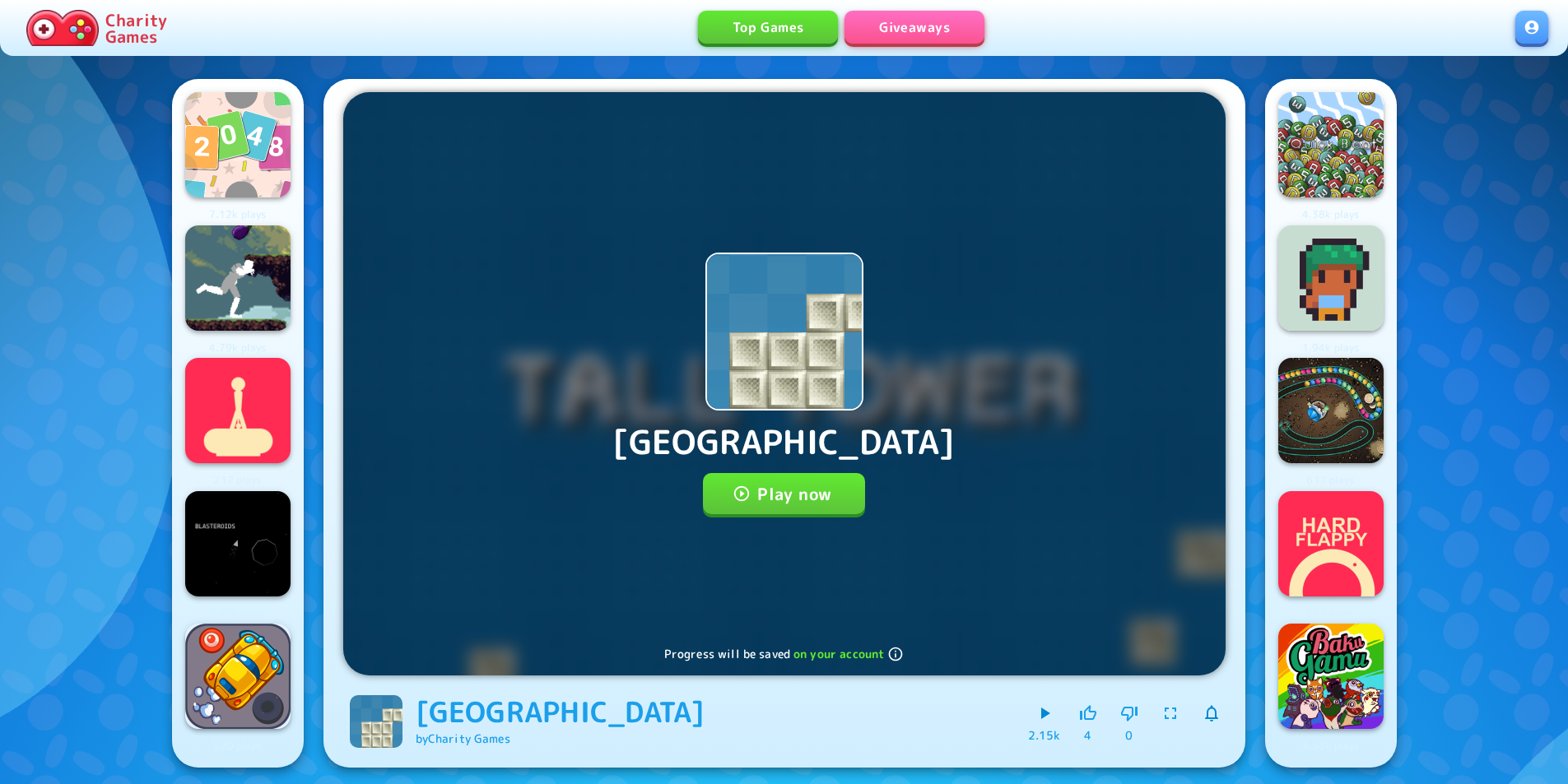
click at [804, 489] on button "Play now" at bounding box center [784, 493] width 162 height 41
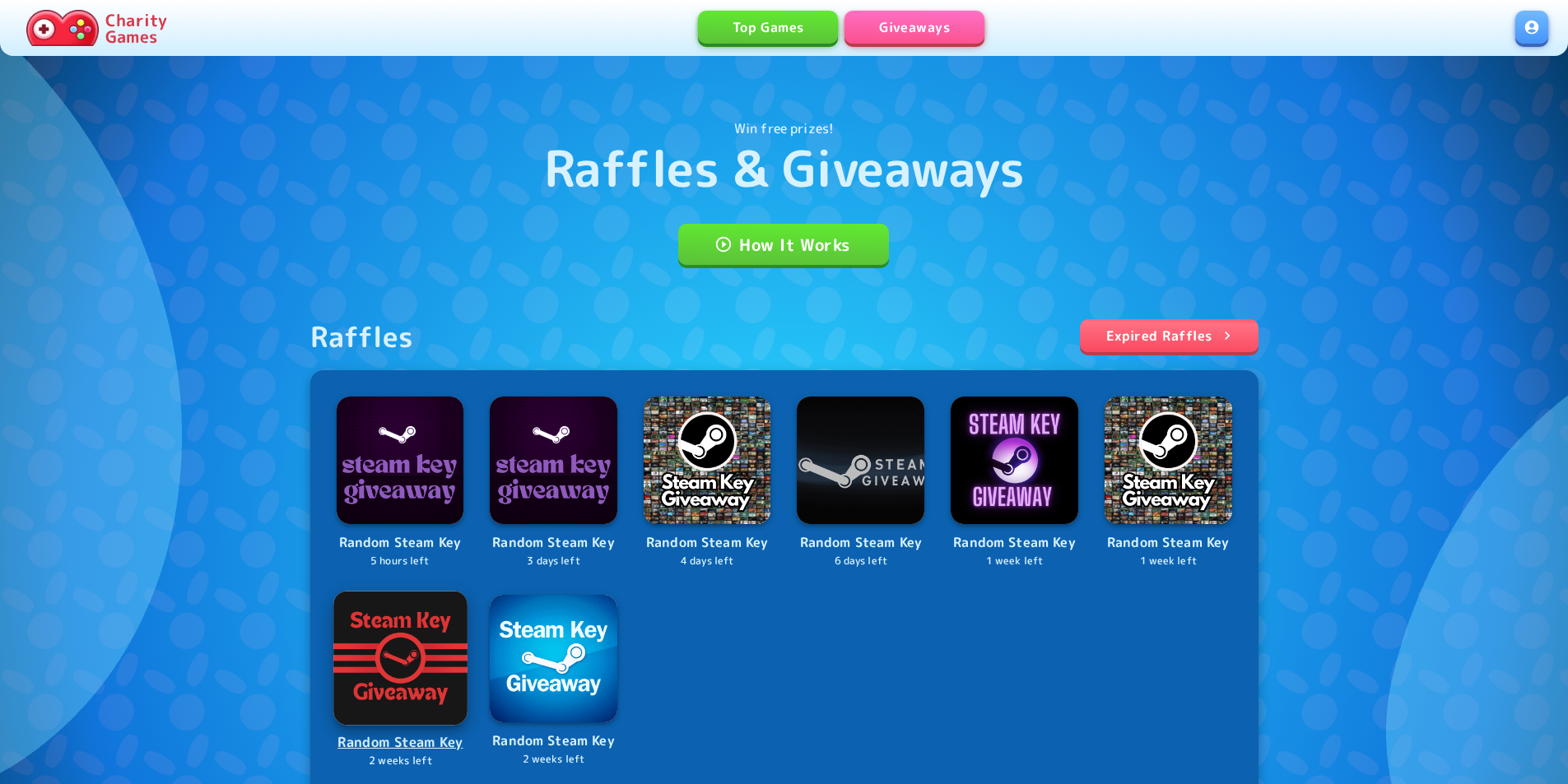
click at [399, 680] on img at bounding box center [400, 658] width 133 height 133
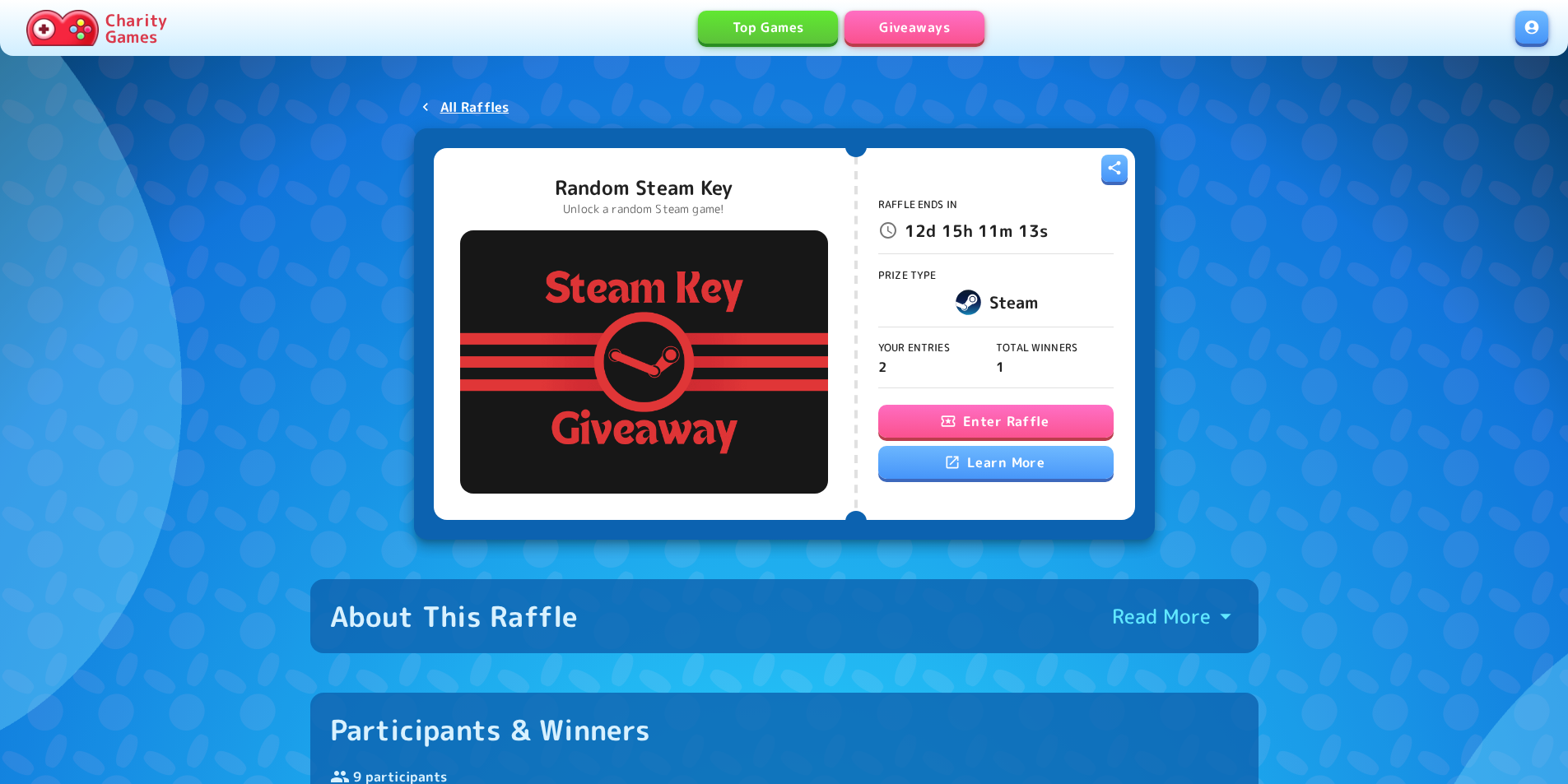
click at [942, 401] on div "Raffle Ends In 12d 15h 11m 13s Prize Type Steam Your Entries 2 Total Winners 1 …" at bounding box center [996, 334] width 236 height 353
click at [956, 418] on icon "button" at bounding box center [948, 420] width 16 height 16
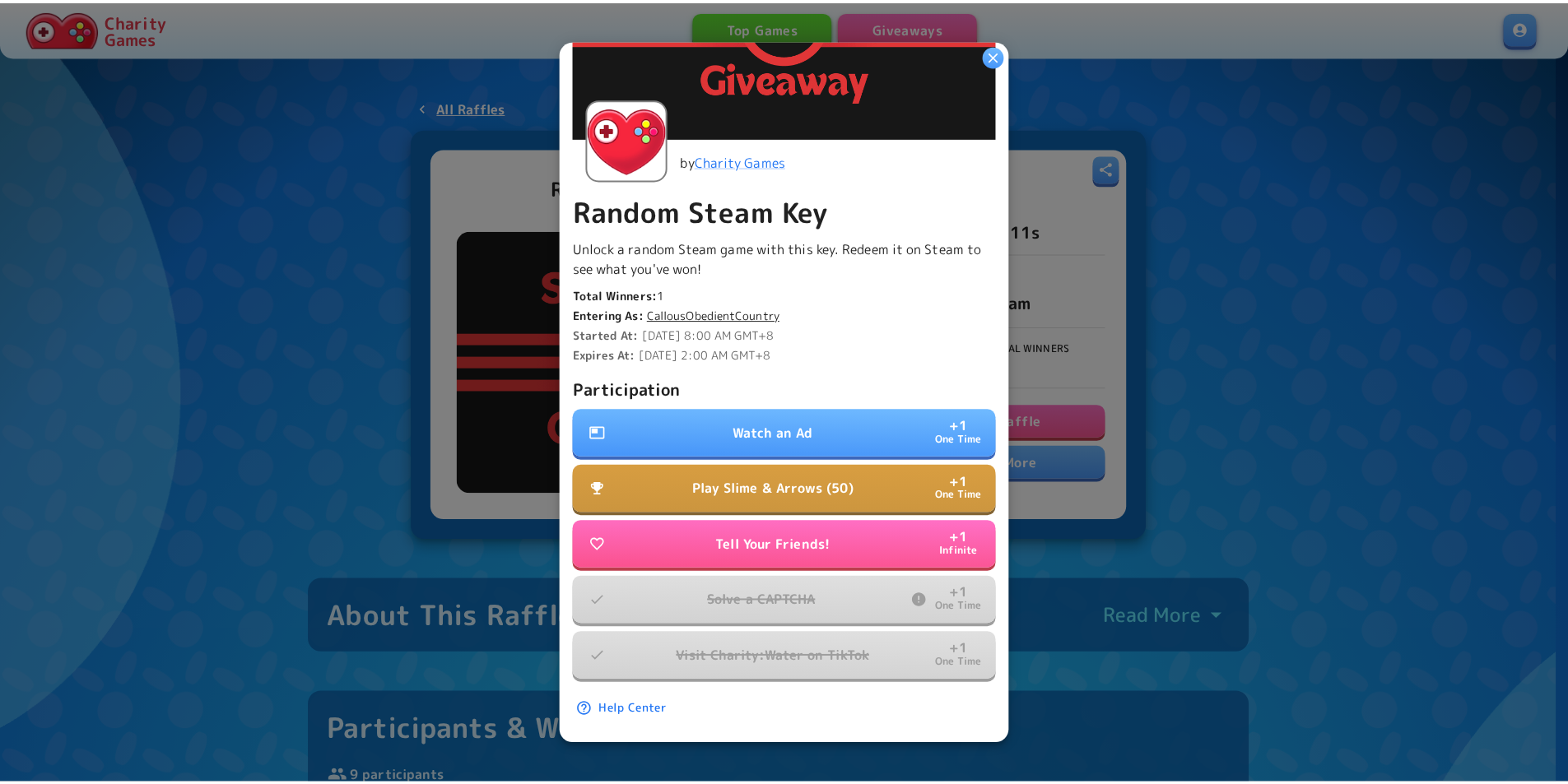
scroll to position [230, 0]
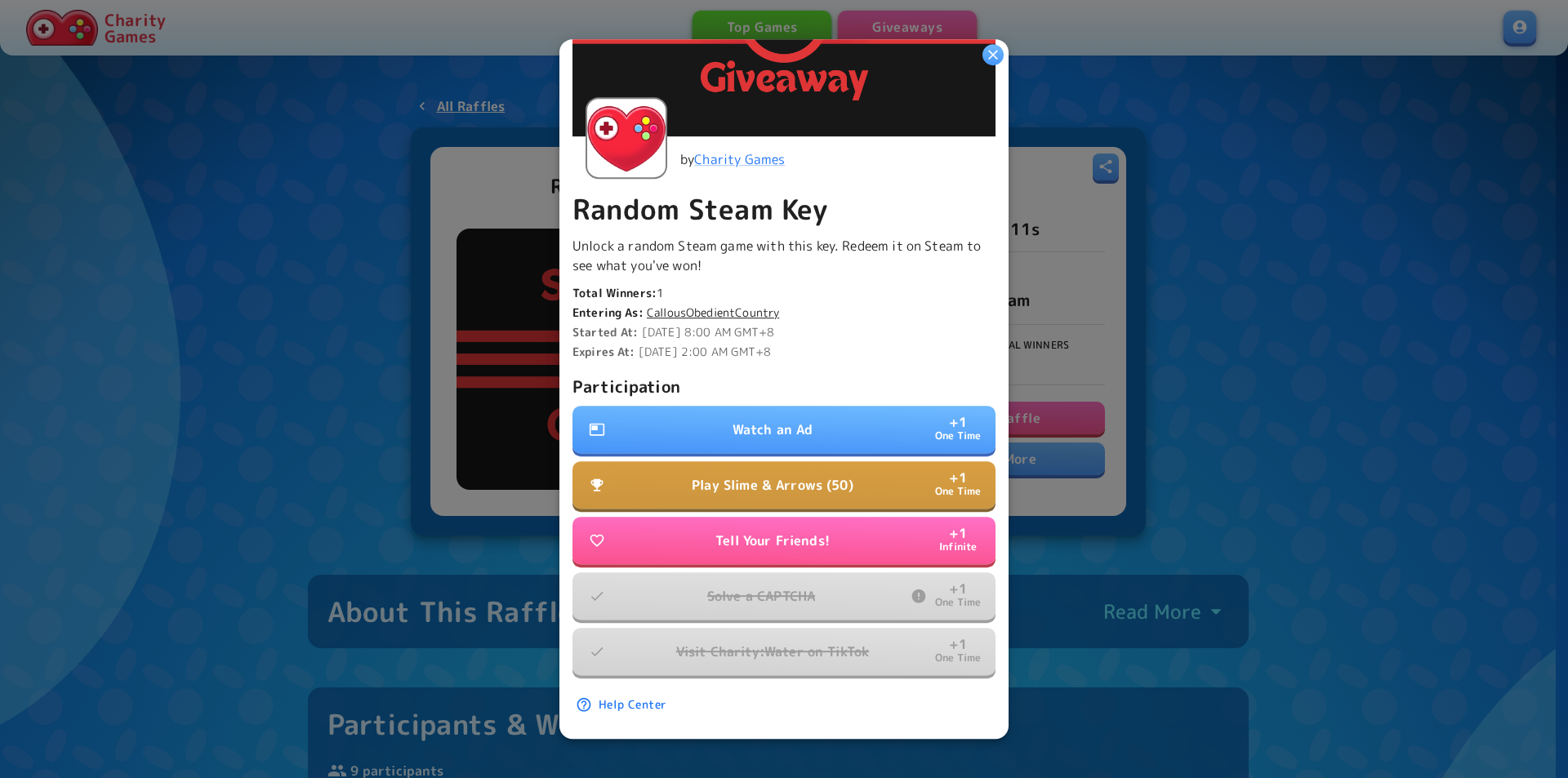
click at [859, 425] on button "Watch an Ad + 1 One Time" at bounding box center [783, 430] width 423 height 47
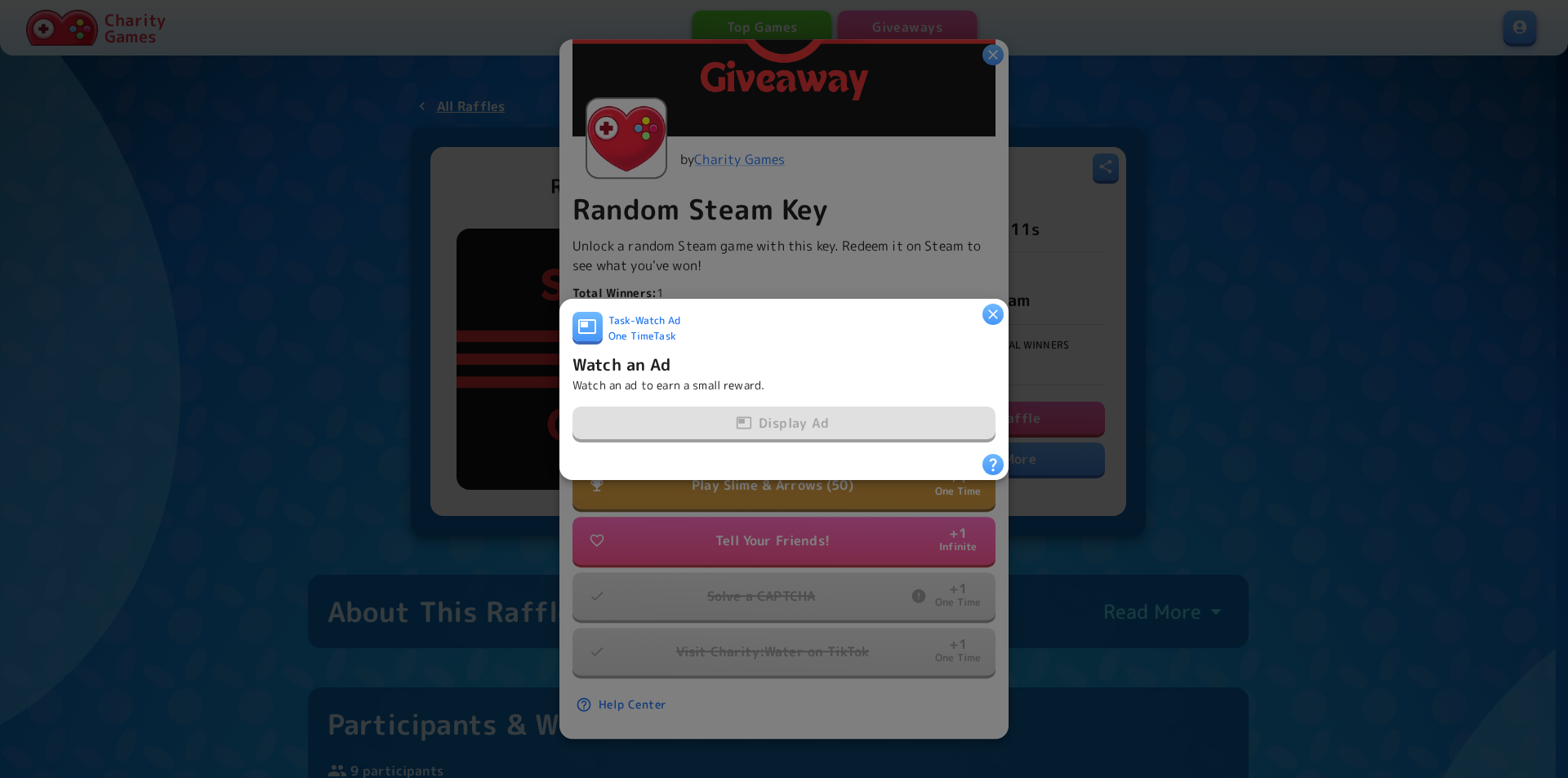
click at [986, 305] on icon "button" at bounding box center [992, 313] width 16 height 16
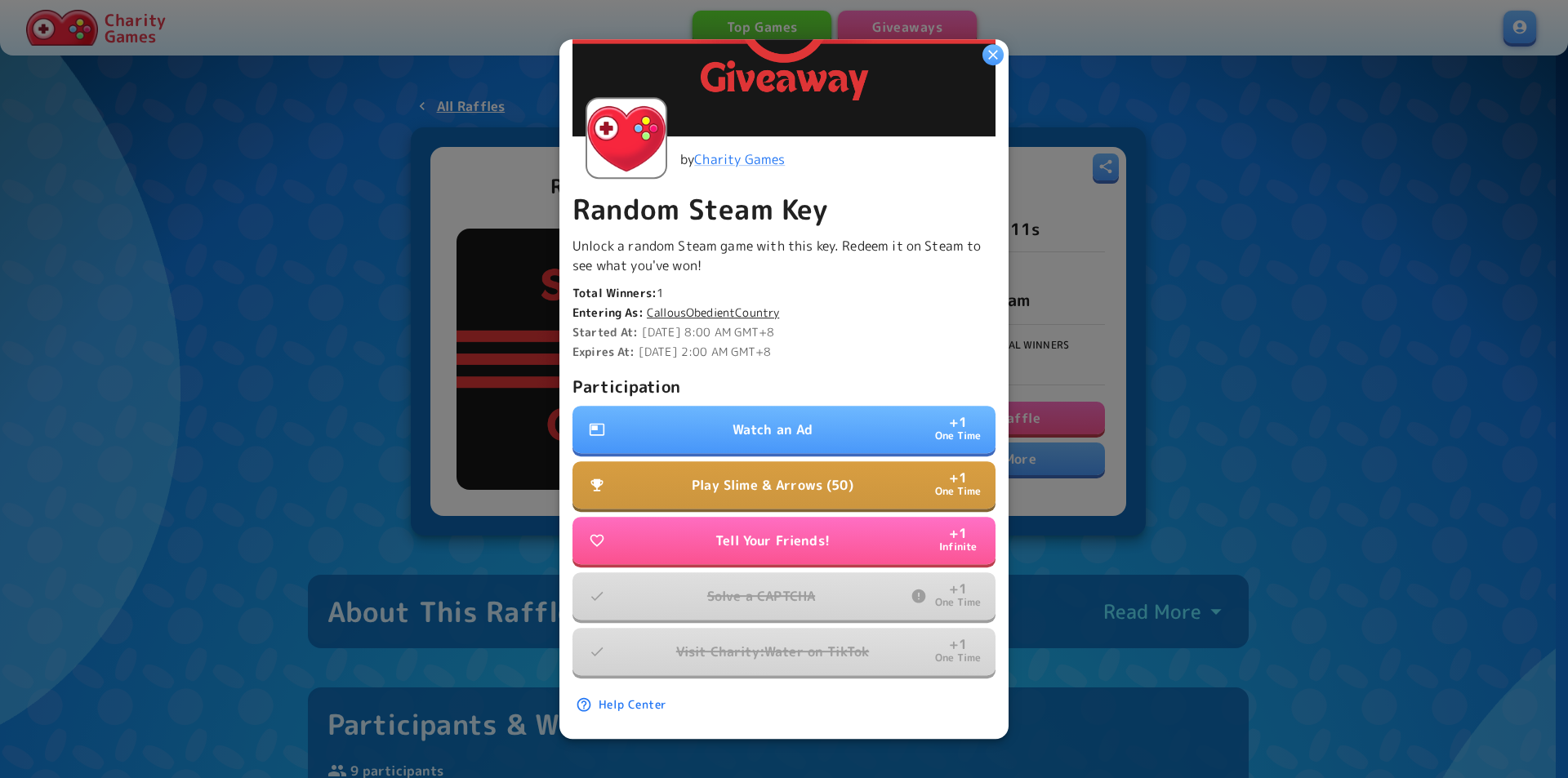
click at [994, 51] on icon "button" at bounding box center [992, 54] width 16 height 16
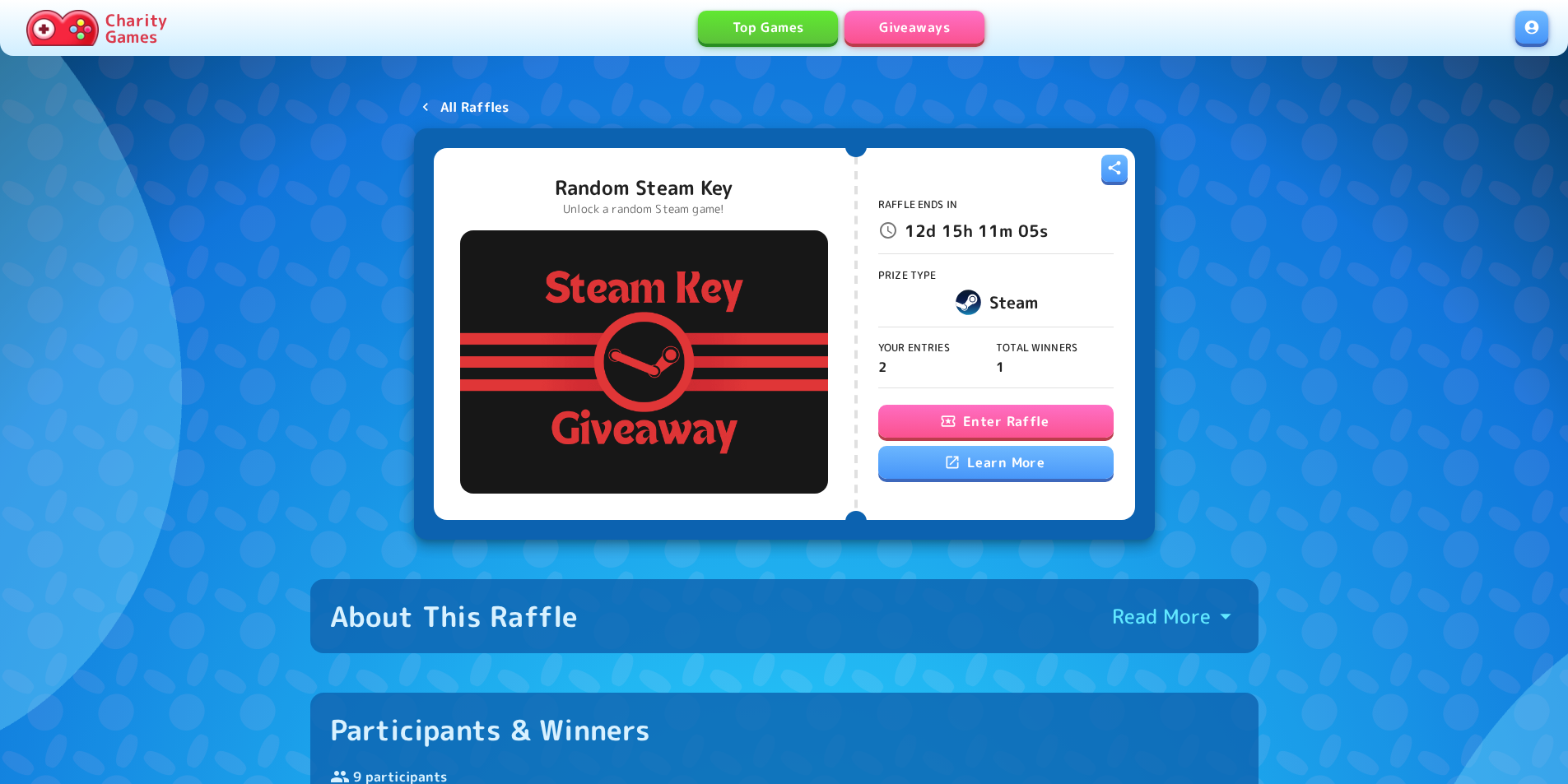
click at [431, 96] on link "All Raffles" at bounding box center [464, 106] width 102 height 29
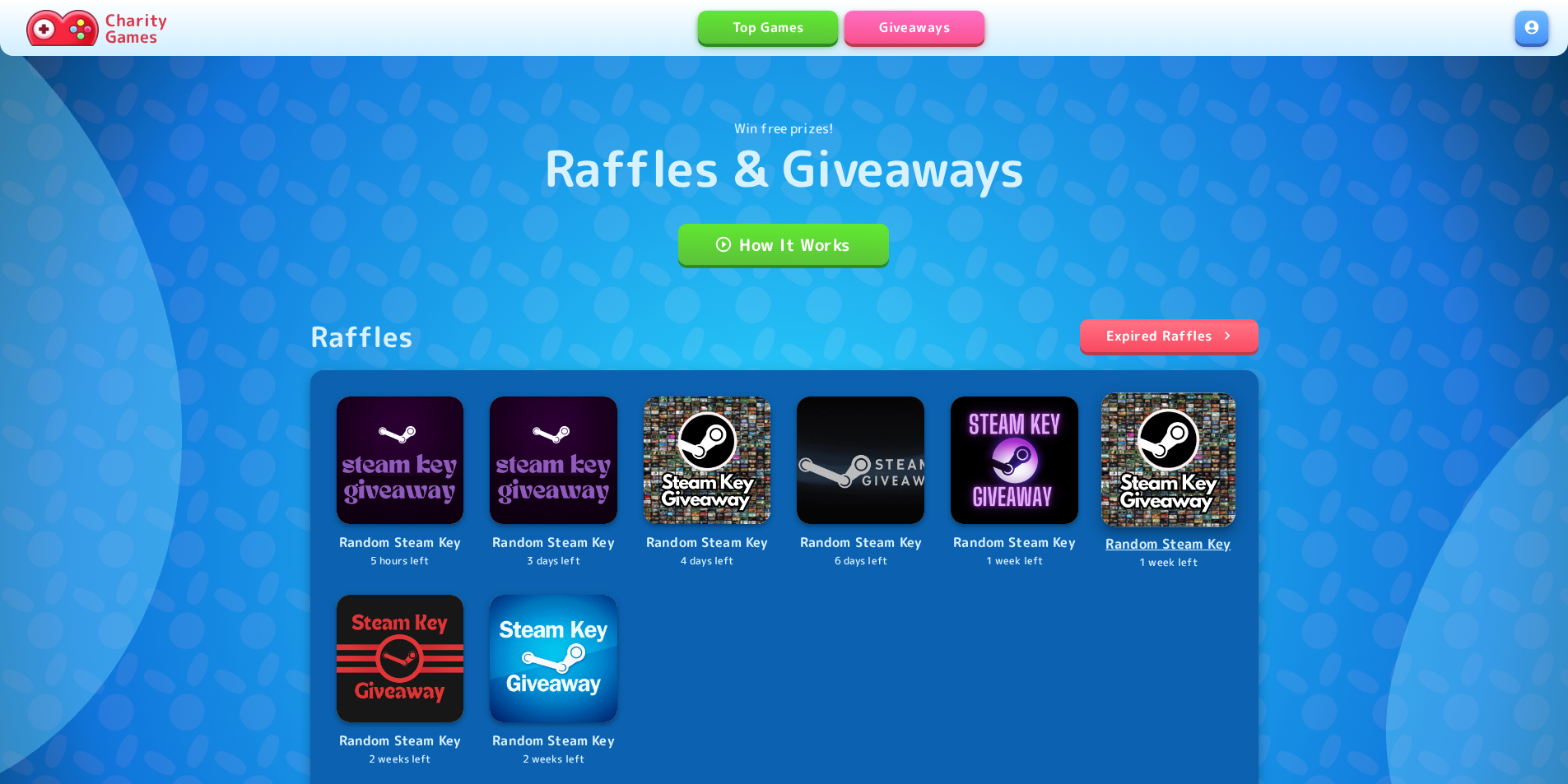
click at [1120, 488] on img at bounding box center [1167, 458] width 134 height 134
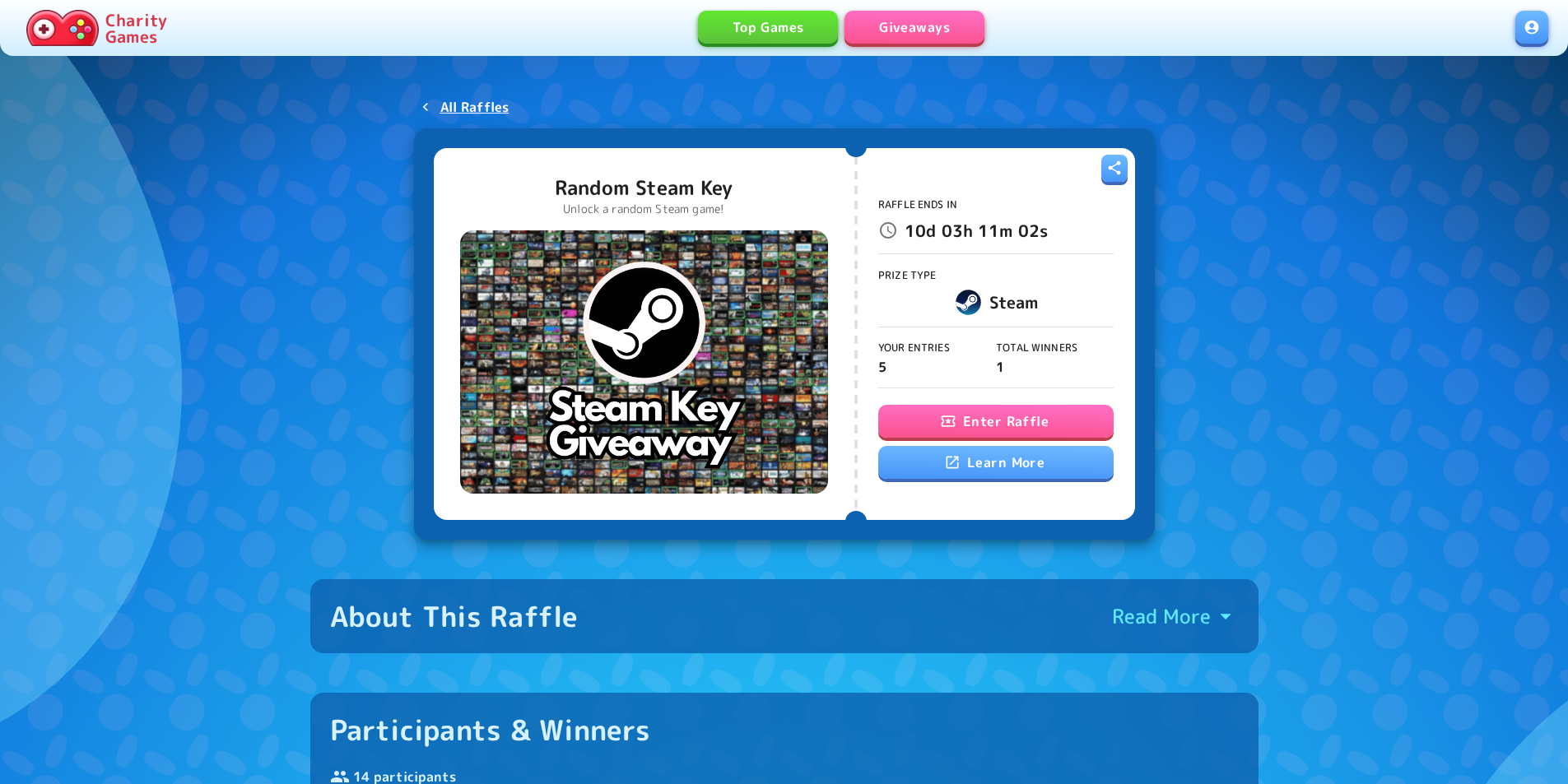
click at [928, 416] on button "Enter Raffle" at bounding box center [996, 420] width 236 height 33
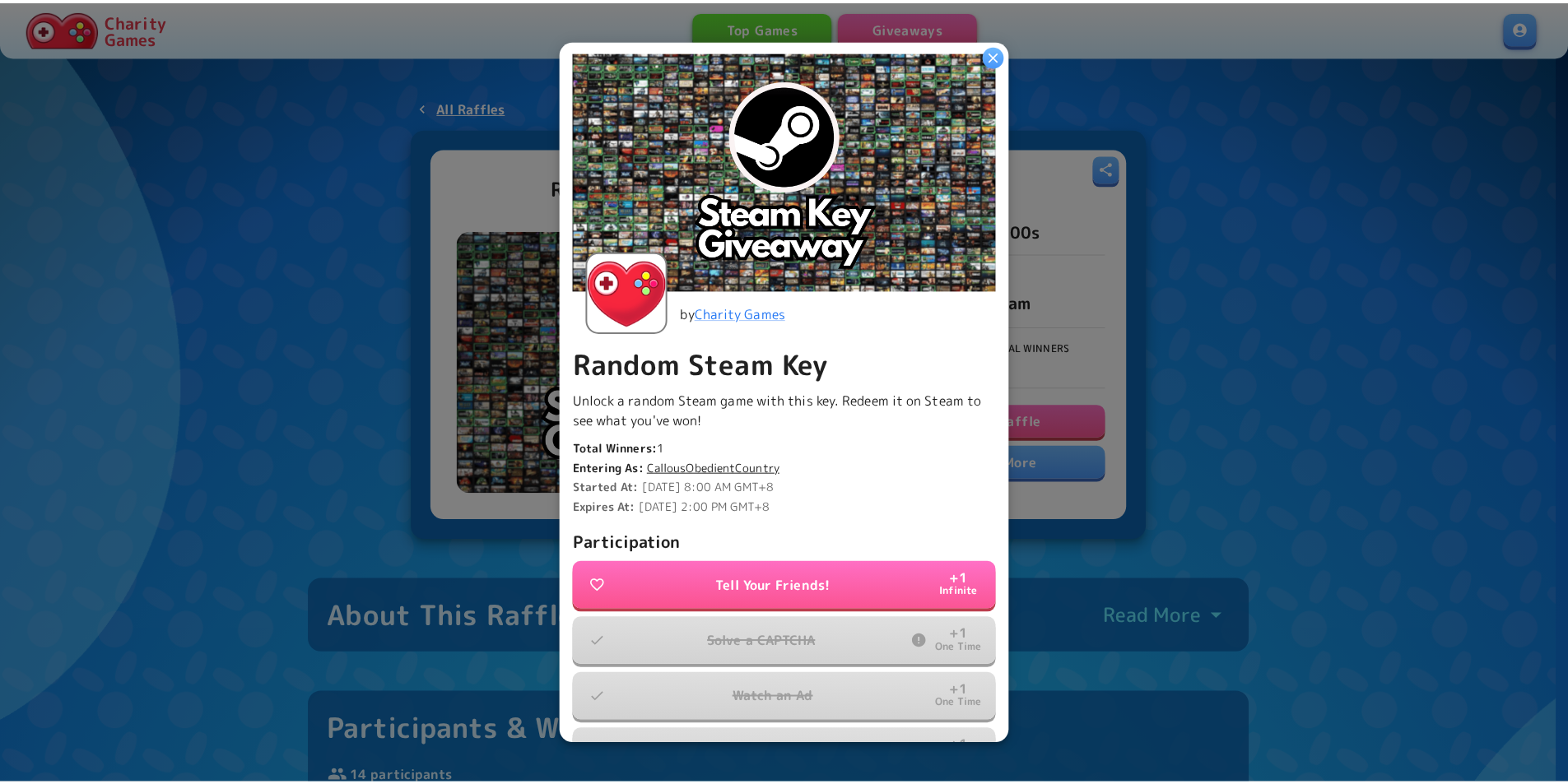
scroll to position [286, 0]
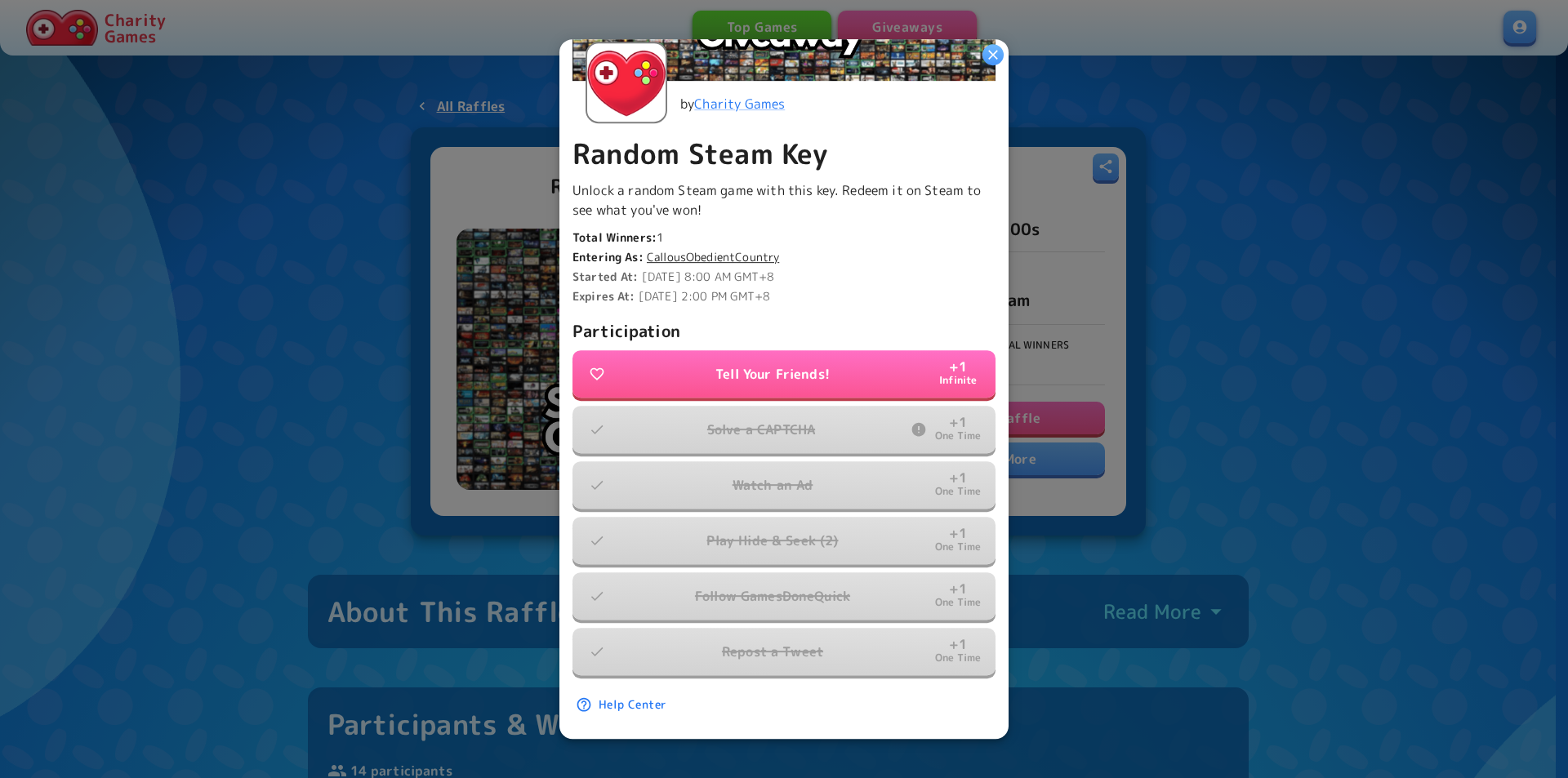
click at [1253, 467] on div at bounding box center [784, 389] width 1568 height 778
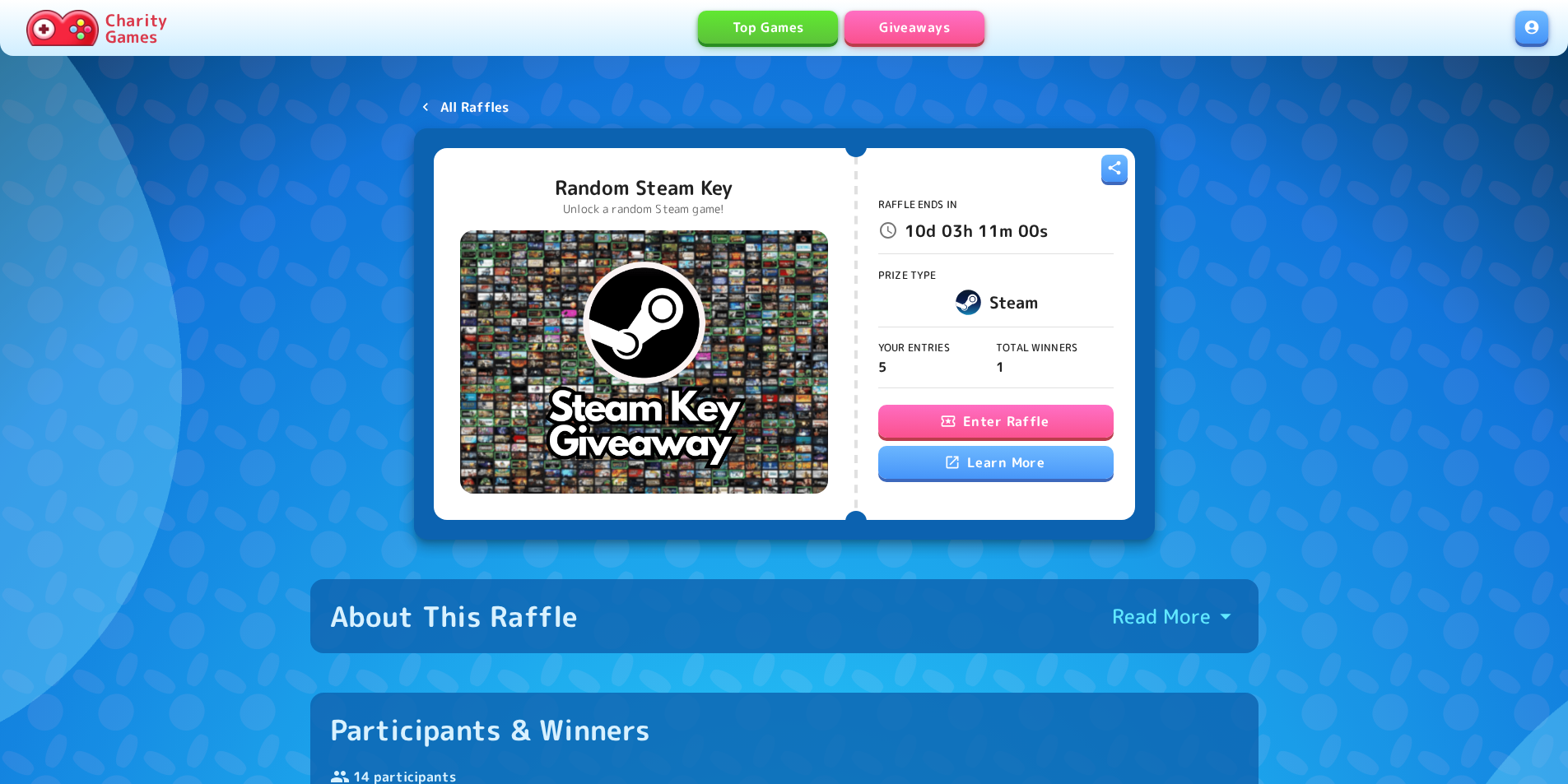
click at [428, 104] on icon at bounding box center [425, 106] width 16 height 16
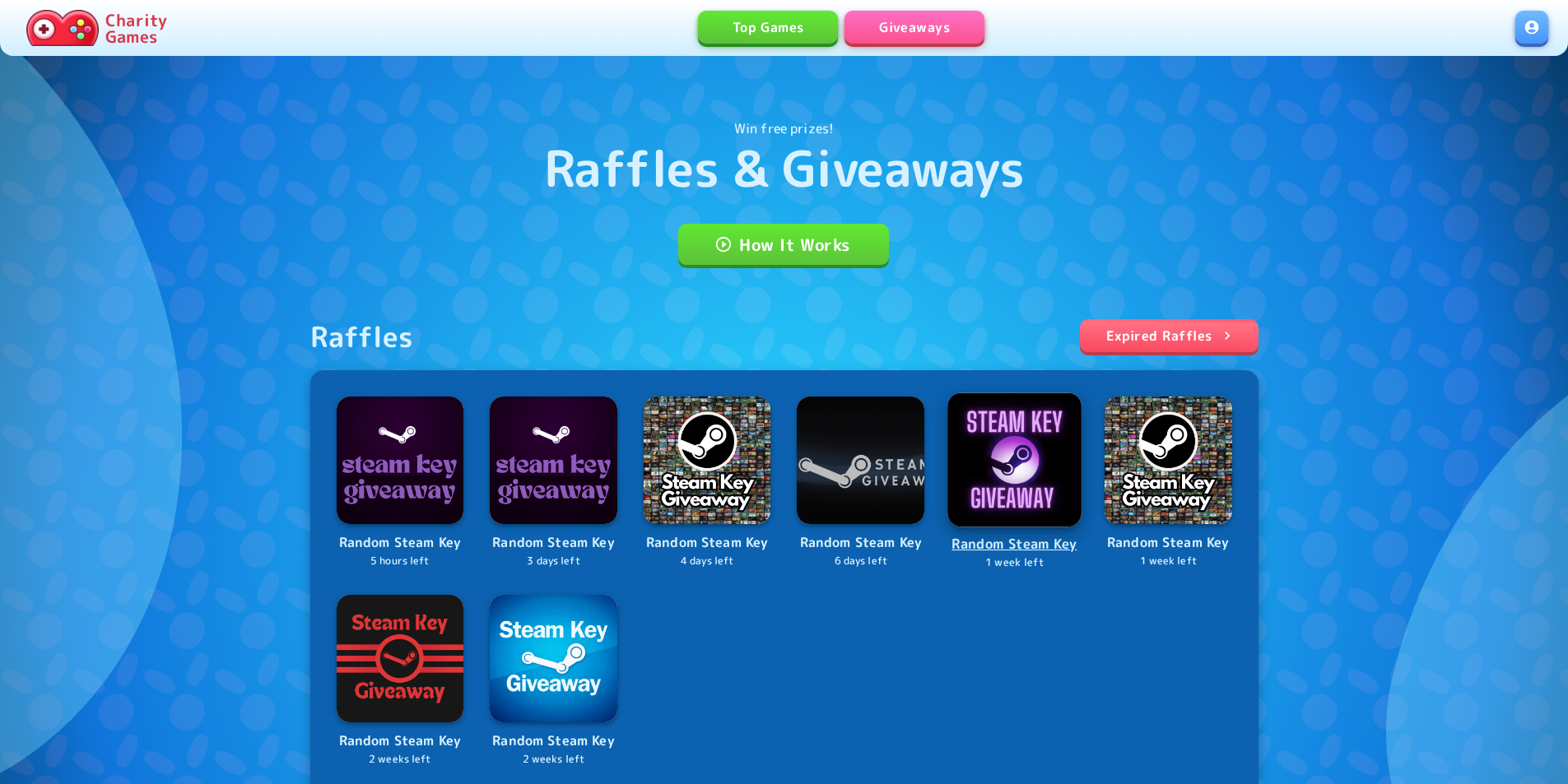
click at [1013, 517] on img at bounding box center [1013, 458] width 134 height 134
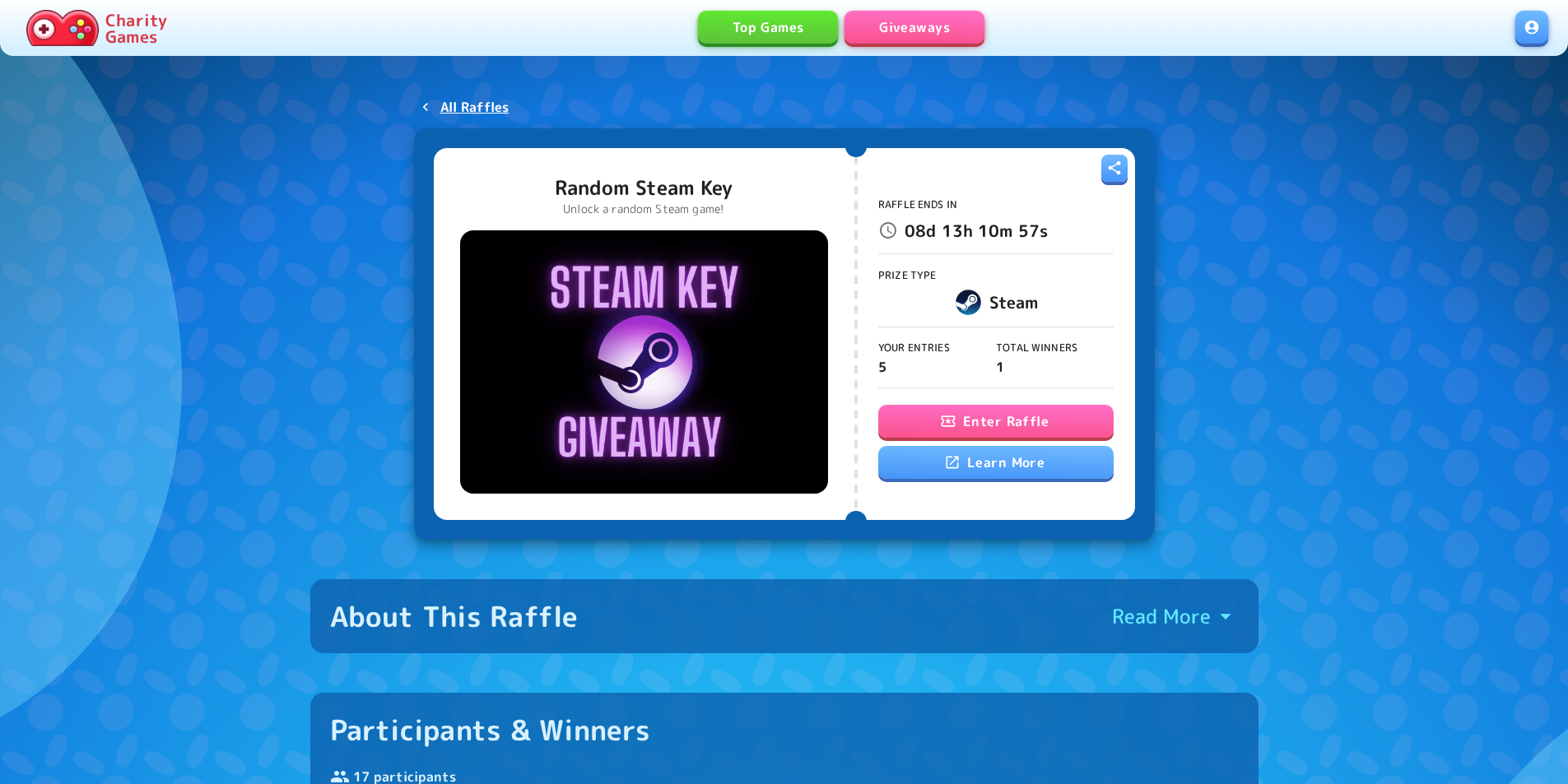
click at [970, 417] on button "Enter Raffle" at bounding box center [996, 420] width 236 height 33
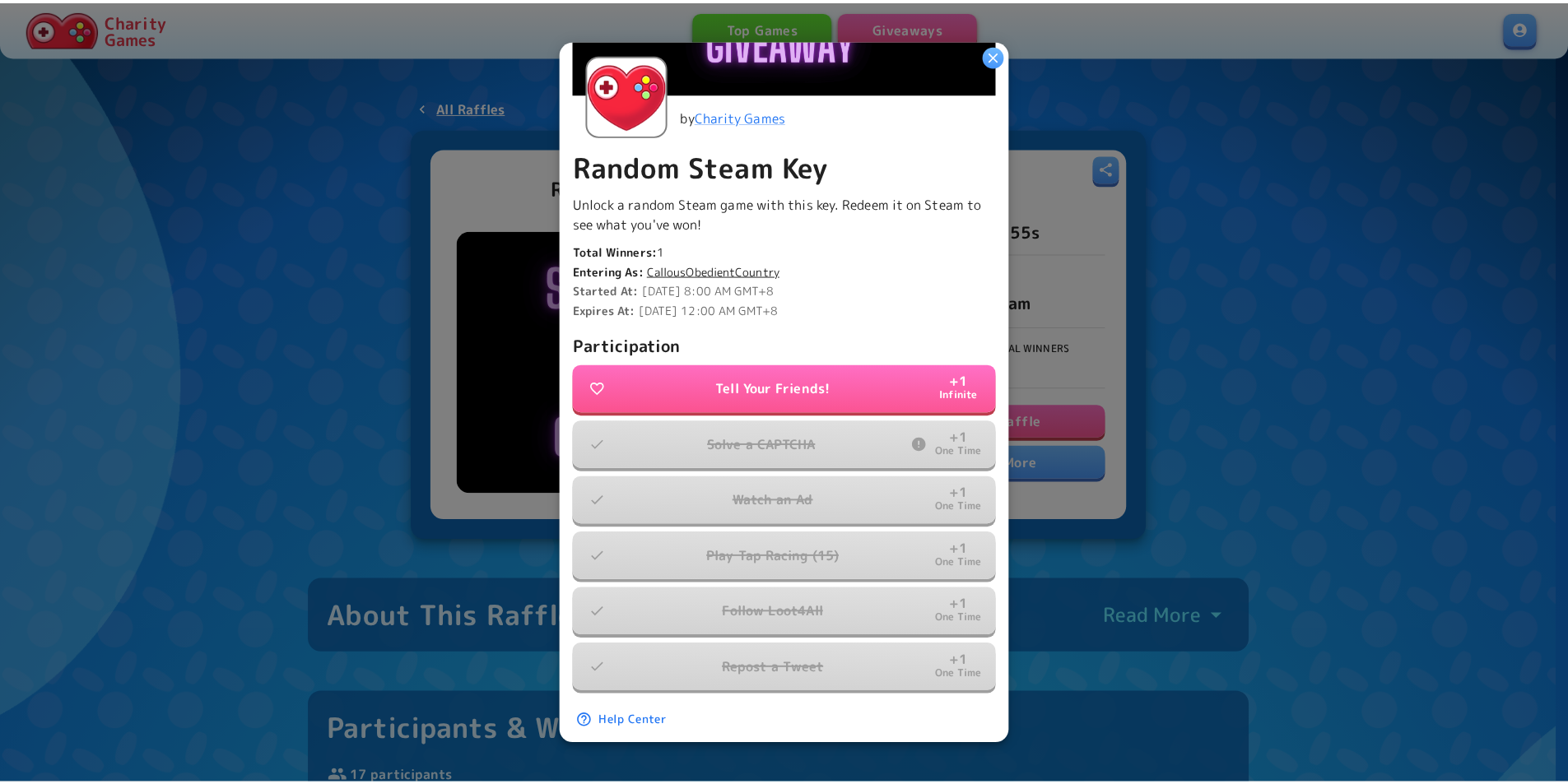
scroll to position [286, 0]
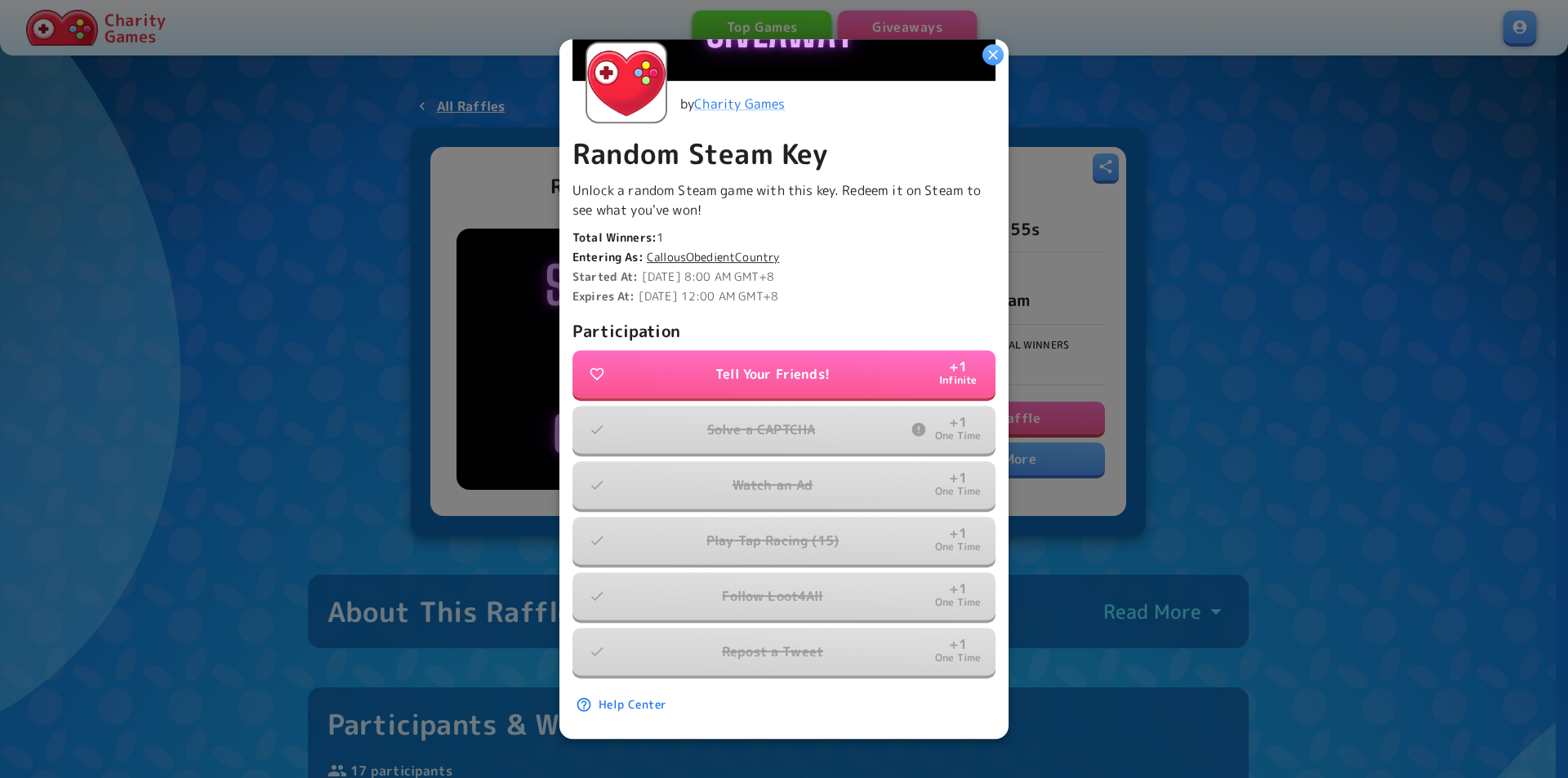
drag, startPoint x: 1184, startPoint y: 434, endPoint x: 1250, endPoint y: 317, distance: 134.3
click at [1184, 434] on div at bounding box center [784, 389] width 1568 height 778
